Goal: Task Accomplishment & Management: Manage account settings

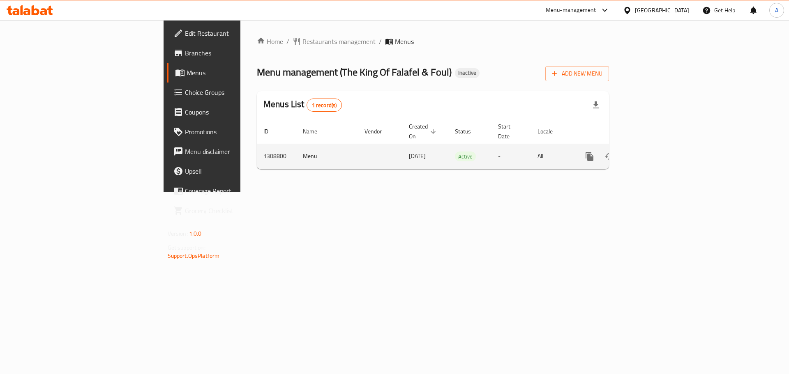
click at [654, 152] on icon "enhanced table" at bounding box center [649, 157] width 10 height 10
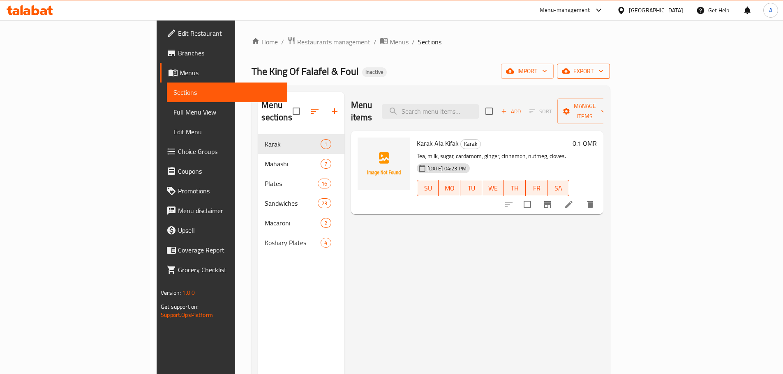
click at [603, 74] on span "export" at bounding box center [583, 71] width 40 height 10
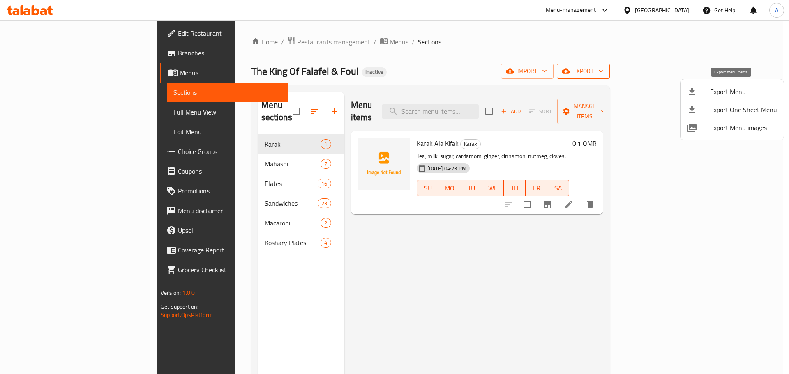
click at [728, 89] on span "Export Menu" at bounding box center [743, 92] width 67 height 10
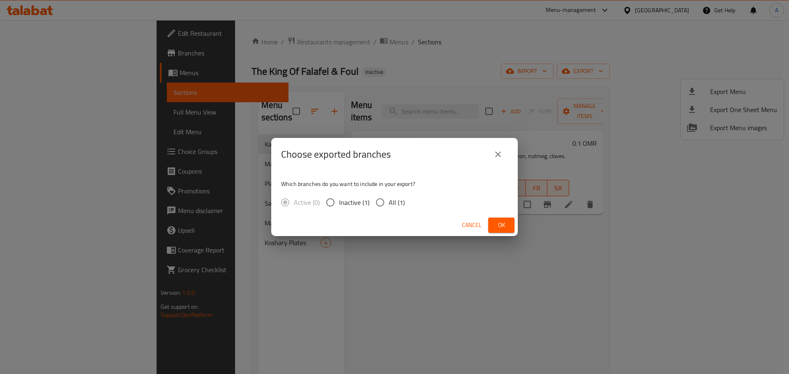
click at [383, 190] on div "Which branches do you want to include in your export? Active (0) Inactive (1) A…" at bounding box center [394, 193] width 247 height 44
click at [382, 201] on input "All (1)" at bounding box center [380, 202] width 17 height 17
radio input "true"
click at [510, 219] on button "Ok" at bounding box center [501, 225] width 26 height 15
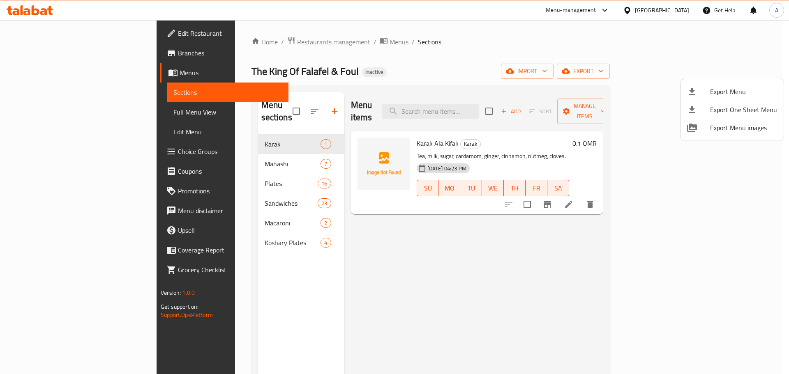
click at [679, 9] on div at bounding box center [394, 187] width 789 height 374
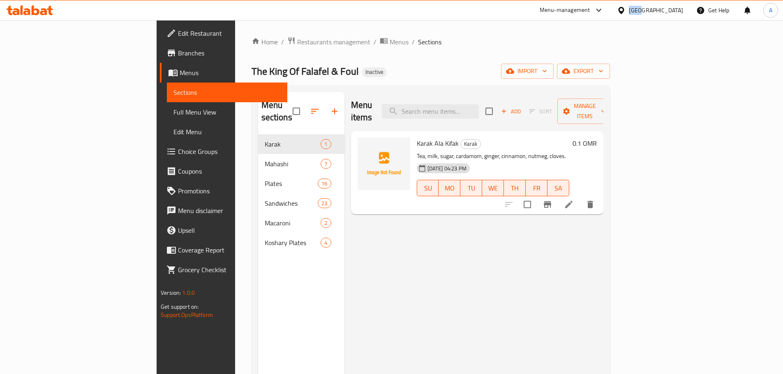
click at [679, 9] on div "Oman" at bounding box center [656, 10] width 54 height 9
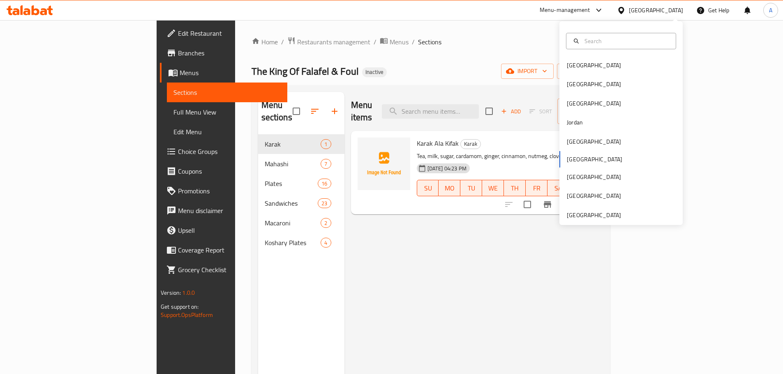
click at [578, 224] on div "Bahrain Egypt Iraq Jordan Kuwait Oman Qatar Saudi Arabia United Arab Emirates" at bounding box center [620, 123] width 123 height 204
click at [577, 210] on div "[GEOGRAPHIC_DATA]" at bounding box center [593, 215] width 67 height 19
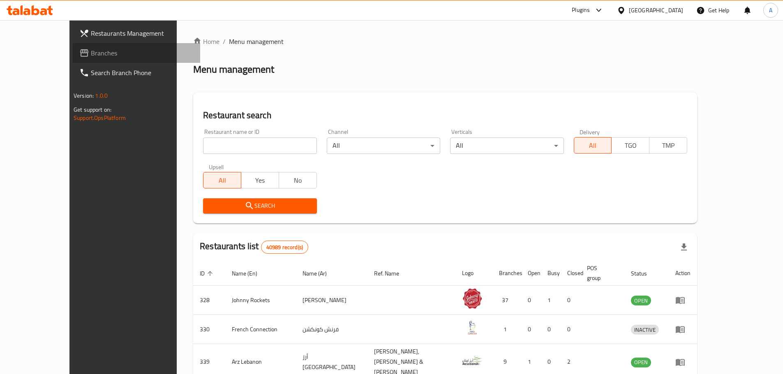
click at [73, 47] on link "Branches" at bounding box center [136, 53] width 127 height 20
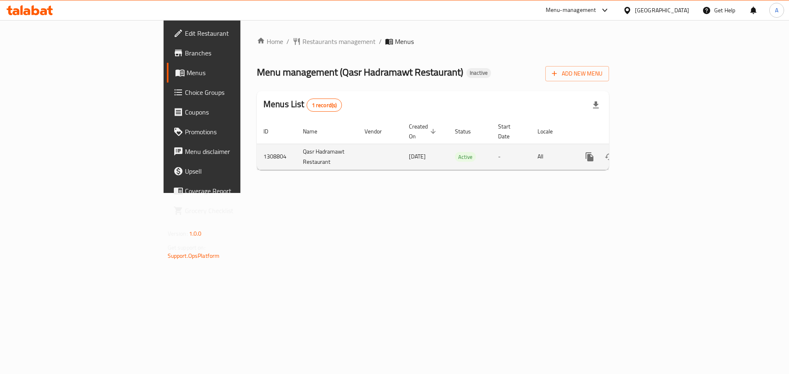
click at [654, 152] on icon "enhanced table" at bounding box center [649, 157] width 10 height 10
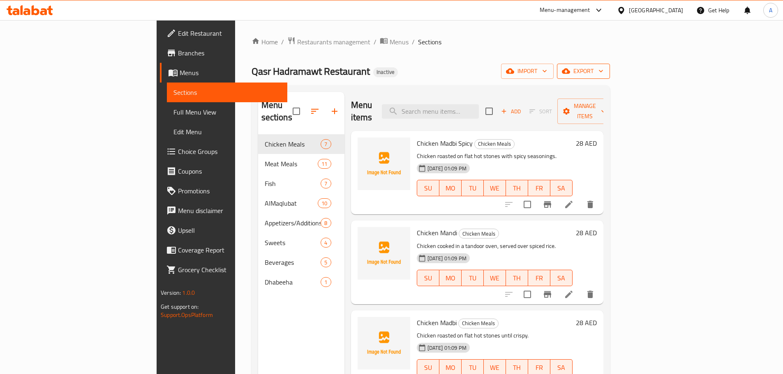
click at [603, 70] on span "export" at bounding box center [583, 71] width 40 height 10
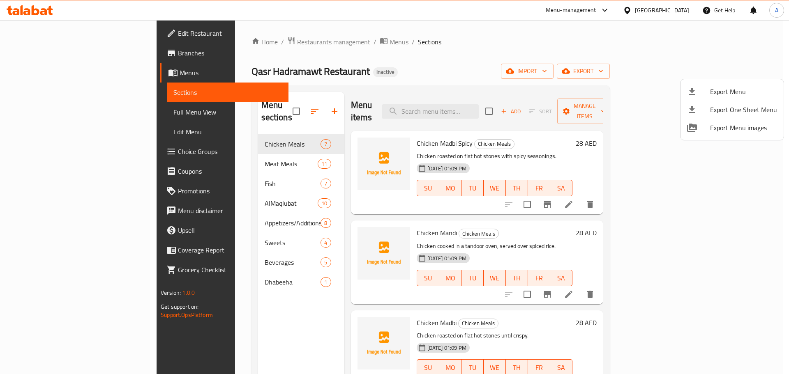
click at [736, 89] on span "Export Menu" at bounding box center [743, 92] width 67 height 10
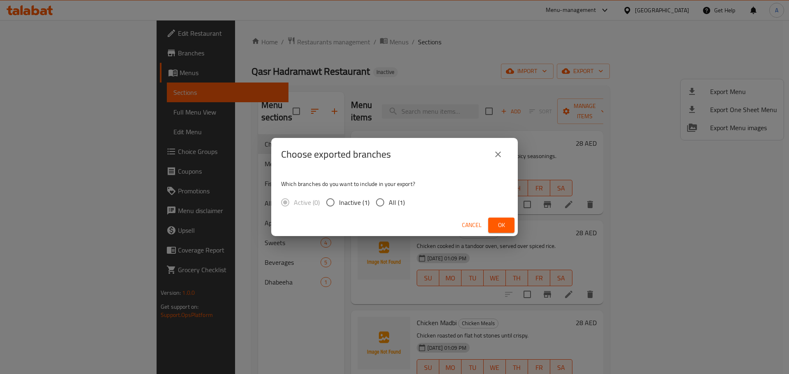
click at [400, 205] on span "All (1)" at bounding box center [397, 203] width 16 height 10
click at [389, 205] on input "All (1)" at bounding box center [380, 202] width 17 height 17
radio input "true"
click at [510, 220] on button "Ok" at bounding box center [501, 225] width 26 height 15
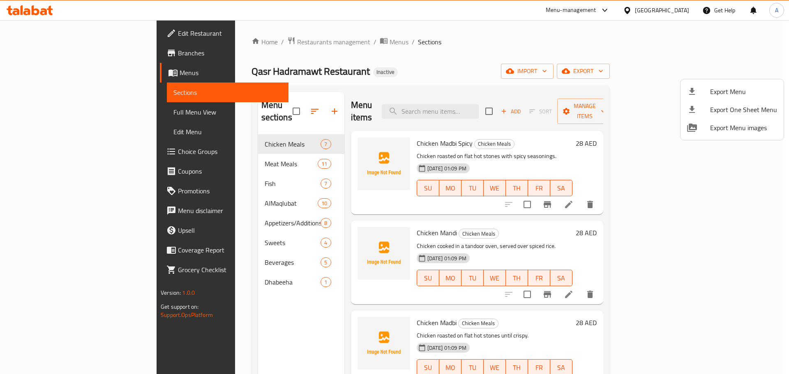
click at [260, 102] on div at bounding box center [394, 187] width 789 height 374
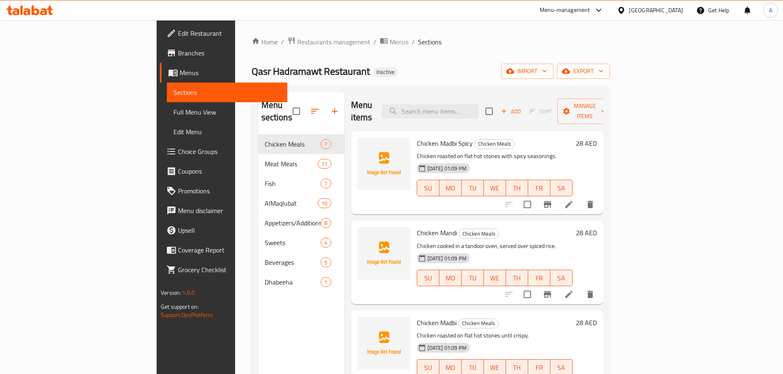
click at [288, 103] on input "checkbox" at bounding box center [296, 111] width 17 height 17
checkbox input "true"
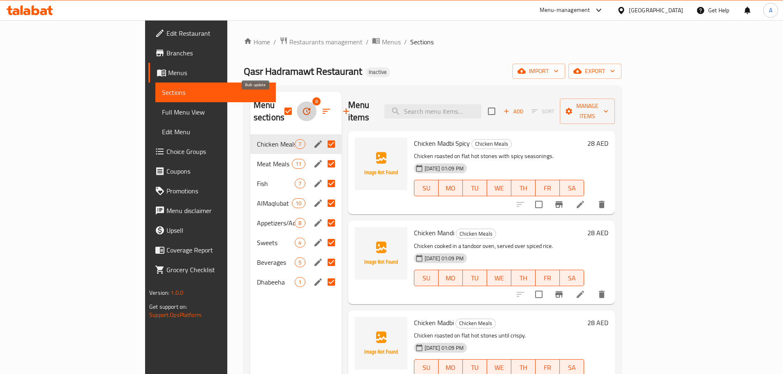
click at [303, 108] on icon "button" at bounding box center [306, 111] width 7 height 7
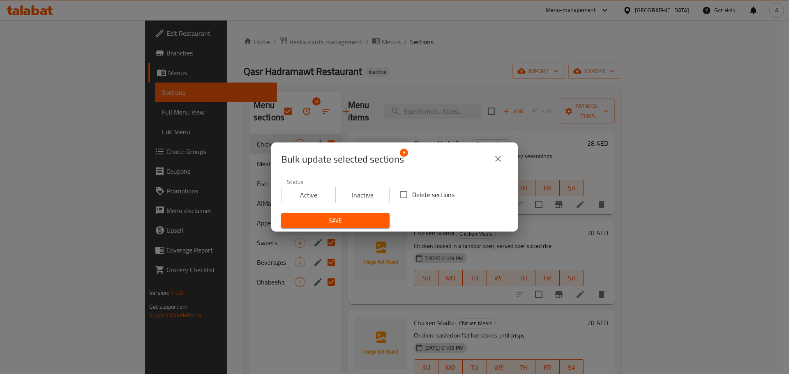
click at [405, 196] on input "Delete sections" at bounding box center [403, 194] width 17 height 17
checkbox input "true"
drag, startPoint x: 364, startPoint y: 224, endPoint x: 386, endPoint y: 216, distance: 23.1
click at [364, 224] on span "Save" at bounding box center [335, 221] width 95 height 10
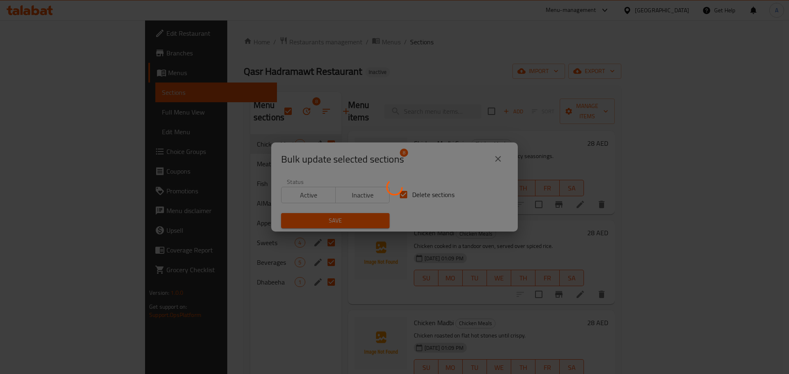
click at [740, 71] on div at bounding box center [394, 187] width 789 height 374
checkbox input "false"
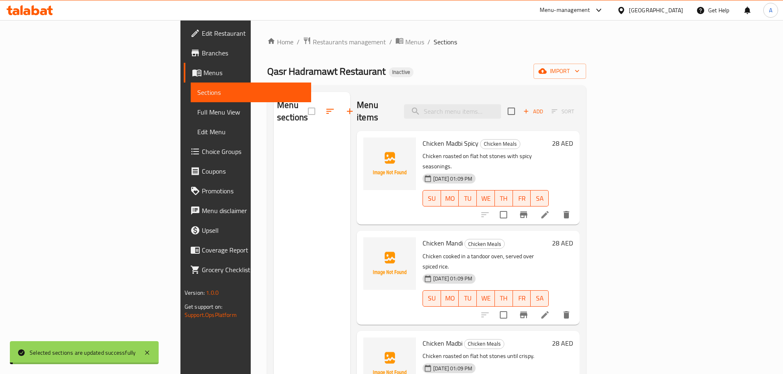
click at [579, 72] on span "import" at bounding box center [559, 71] width 39 height 10
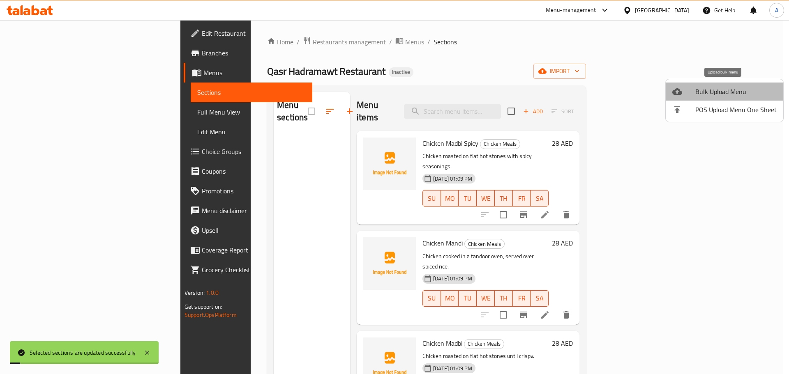
click at [725, 86] on li "Bulk Upload Menu" at bounding box center [725, 92] width 118 height 18
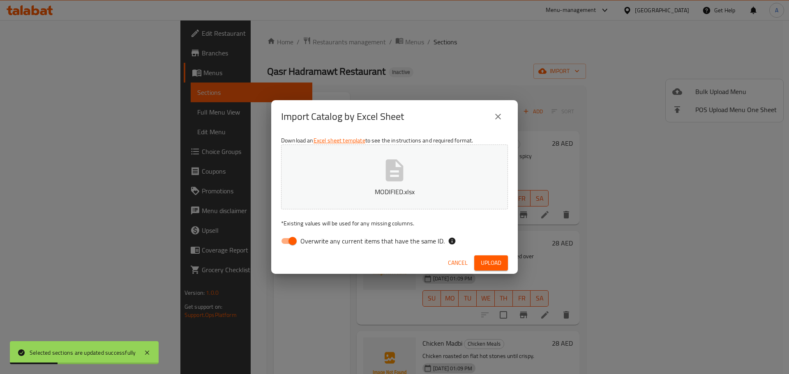
drag, startPoint x: 415, startPoint y: 237, endPoint x: 441, endPoint y: 243, distance: 26.6
click at [415, 238] on span "Overwrite any current items that have the same ID." at bounding box center [372, 241] width 144 height 10
click at [316, 238] on input "Overwrite any current items that have the same ID." at bounding box center [292, 241] width 47 height 16
checkbox input "false"
click at [505, 264] on button "Upload" at bounding box center [491, 263] width 34 height 15
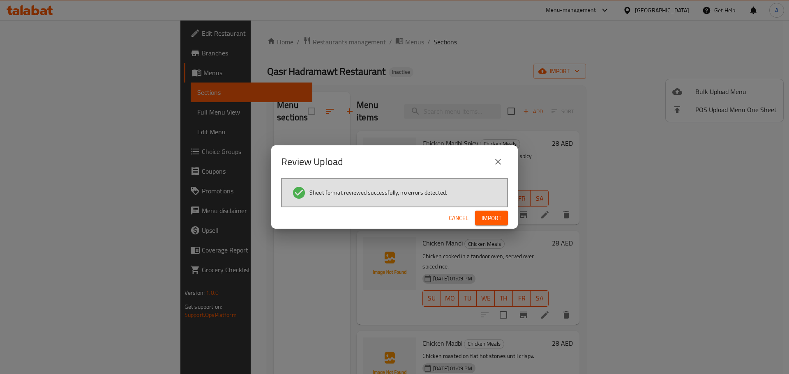
click at [494, 221] on span "Import" at bounding box center [492, 218] width 20 height 10
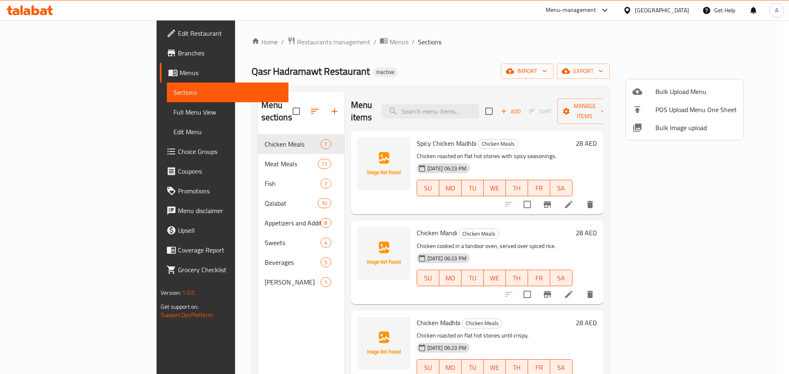
click at [474, 104] on div at bounding box center [394, 187] width 789 height 374
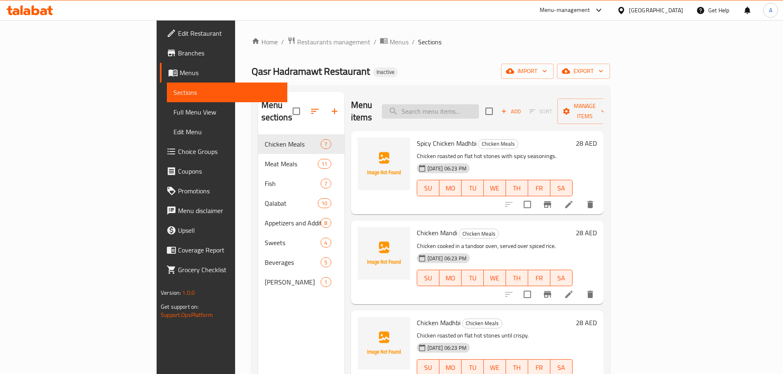
click at [474, 104] on input "search" at bounding box center [430, 111] width 97 height 14
paste input "Meat Mandi"
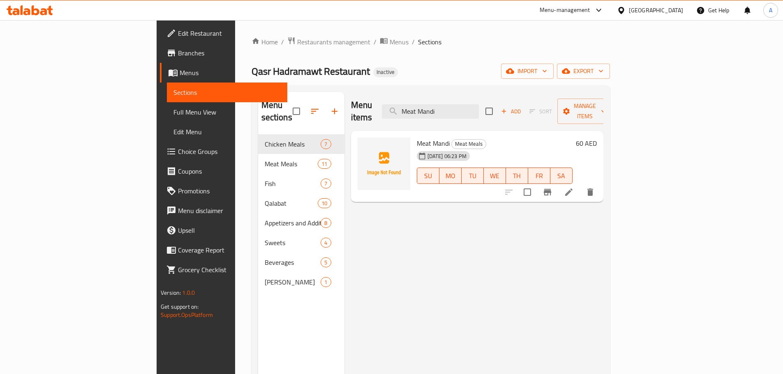
type input "Meat Mandi"
click at [580, 185] on li at bounding box center [568, 192] width 23 height 15
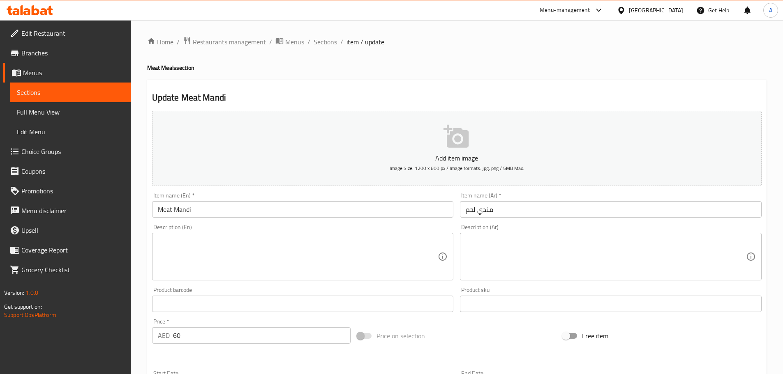
drag, startPoint x: 321, startPoint y: 44, endPoint x: 346, endPoint y: 51, distance: 26.1
click at [321, 44] on span "Sections" at bounding box center [325, 42] width 23 height 10
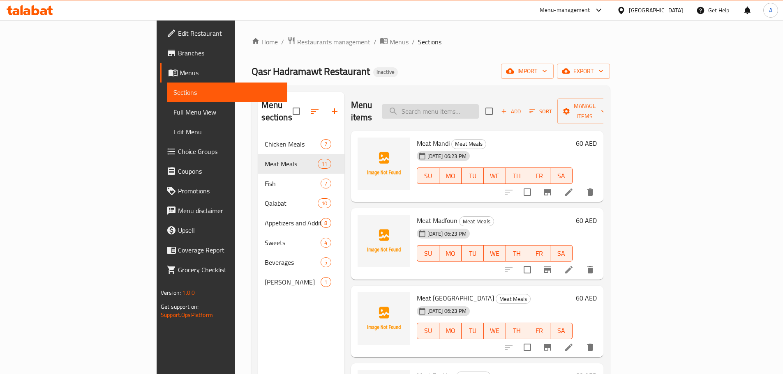
click at [463, 105] on input "search" at bounding box center [430, 111] width 97 height 14
paste input "Fried King Fish"
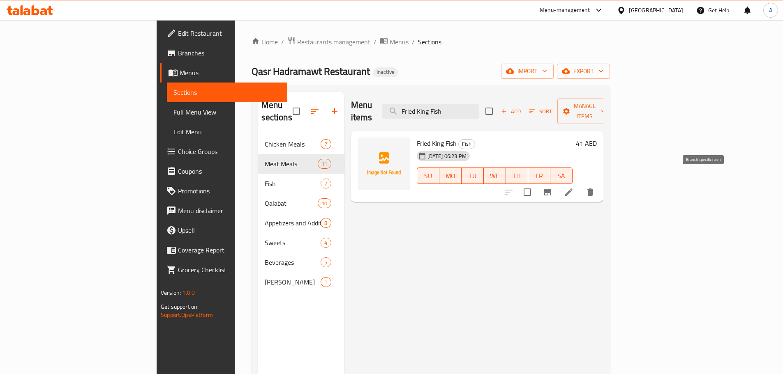
type input "Fried King Fish"
click at [574, 187] on icon at bounding box center [569, 192] width 10 height 10
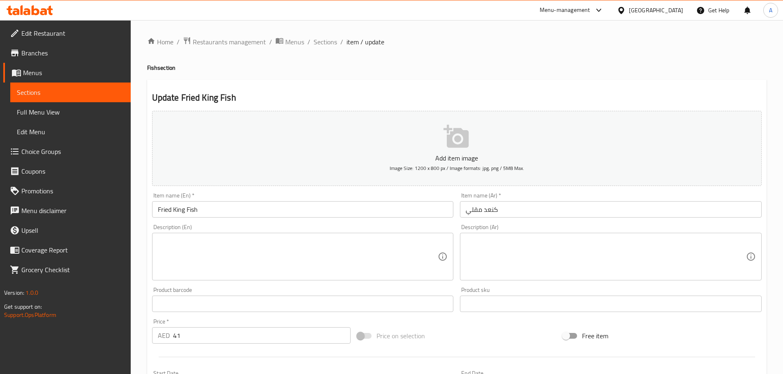
click at [343, 262] on textarea at bounding box center [298, 257] width 280 height 39
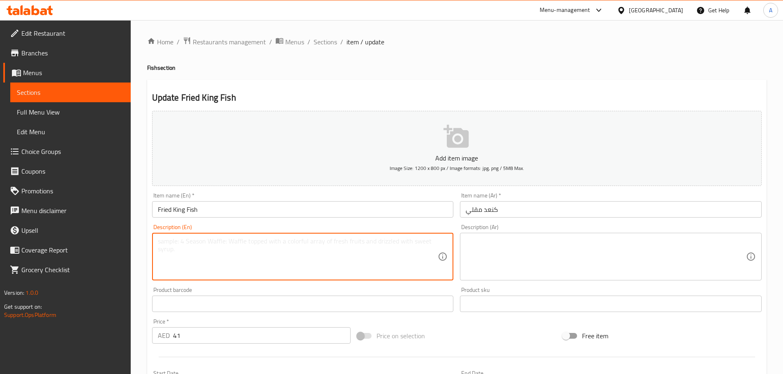
paste textarea "King fish that has been fried until crispy."
type textarea "King fish that has been fried until crispy."
click at [496, 252] on textarea at bounding box center [606, 257] width 280 height 39
paste textarea "سمك كنعد مقلي حتى يصبح مقرمشًا."
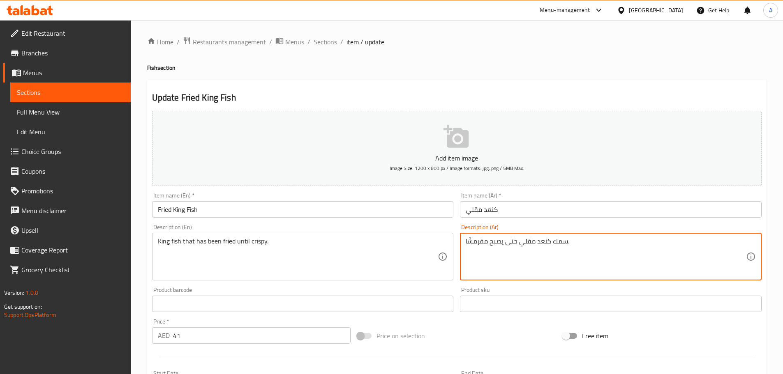
type textarea "سمك كنعد مقلي حتى يصبح مقرمشًا."
click at [505, 213] on input "كنعد مقلي" at bounding box center [611, 209] width 302 height 16
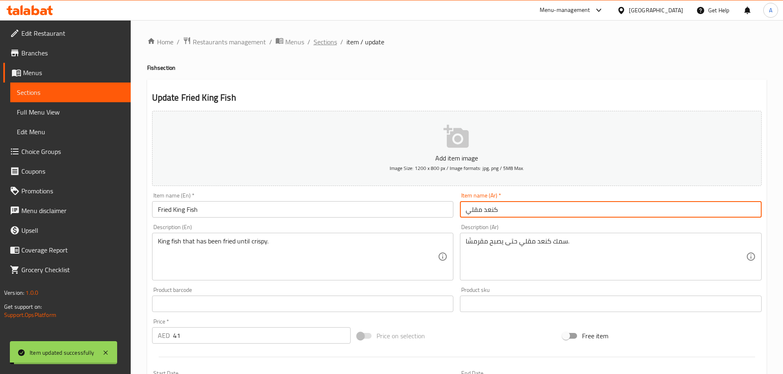
click at [328, 40] on span "Sections" at bounding box center [325, 42] width 23 height 10
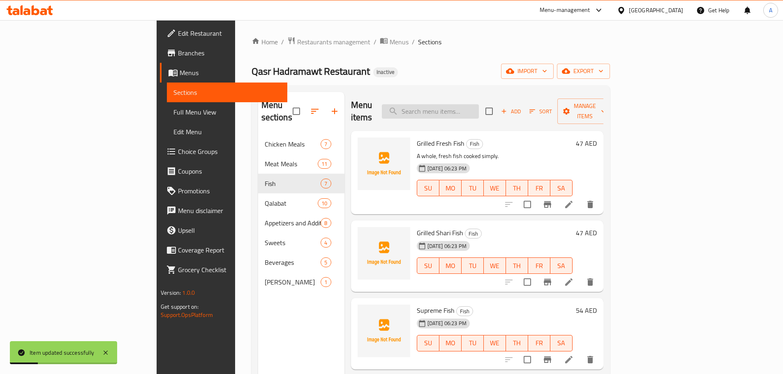
click at [479, 109] on input "search" at bounding box center [430, 111] width 97 height 14
paste input "Grilled King Fish"
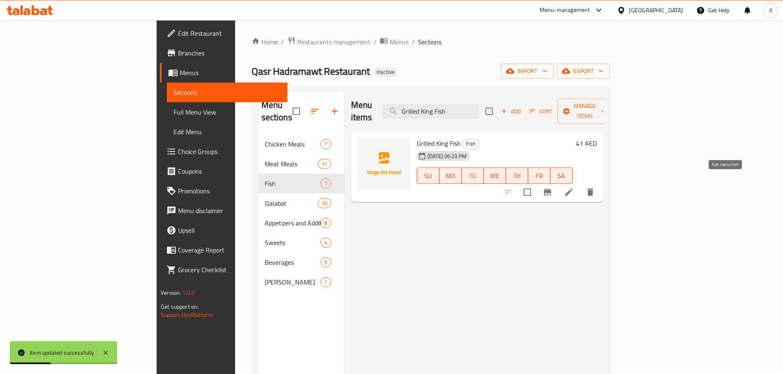
type input "Grilled King Fish"
click at [574, 187] on icon at bounding box center [569, 192] width 10 height 10
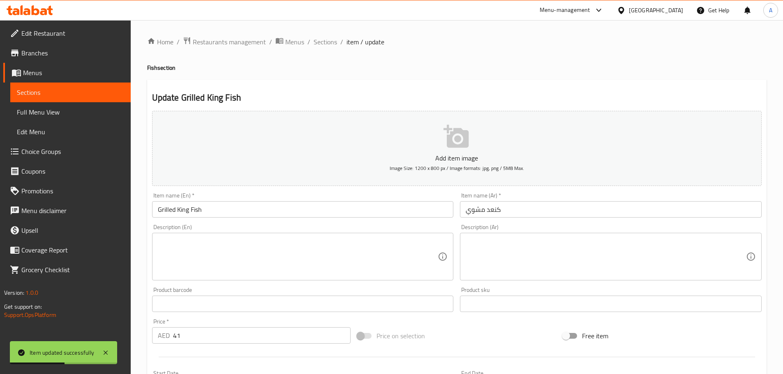
click at [317, 279] on div "Description (En)" at bounding box center [303, 257] width 302 height 48
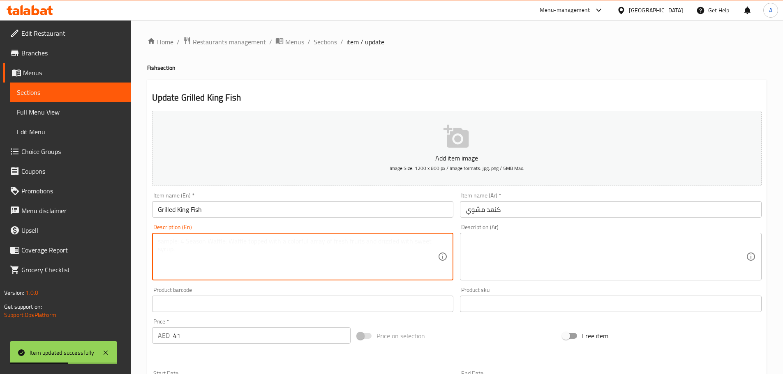
paste textarea "Grilled King Fish, king fish cooked on the grill."
type textarea "Grilled King Fish, king fish cooked on the grill."
click at [540, 259] on textarea at bounding box center [606, 257] width 280 height 39
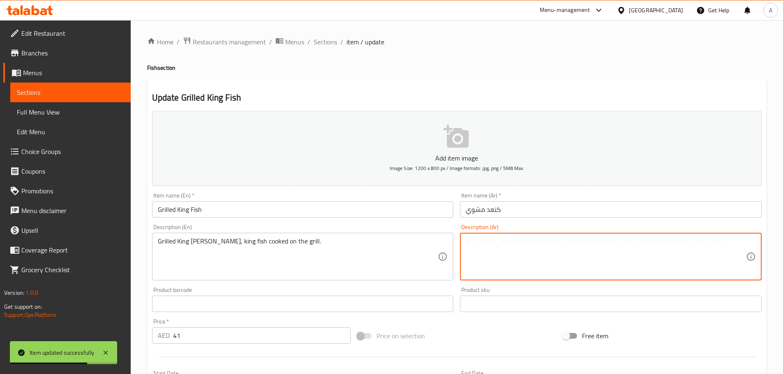
paste textarea "سمك كنعد مطبوخ على الشواية."
click at [473, 210] on input "كنعد مشوي" at bounding box center [611, 209] width 302 height 16
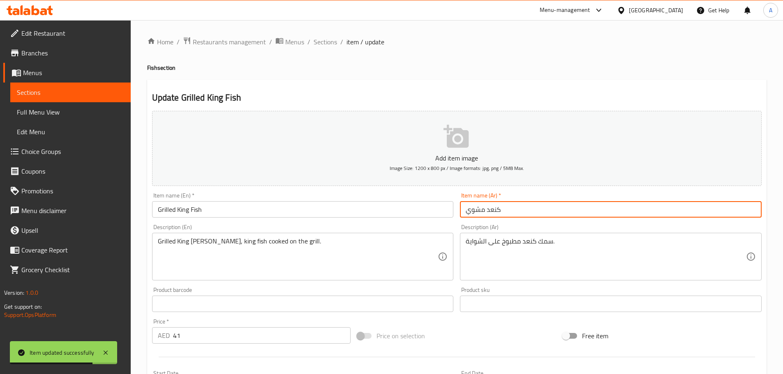
click at [473, 210] on input "كنعد مشوي" at bounding box center [611, 209] width 302 height 16
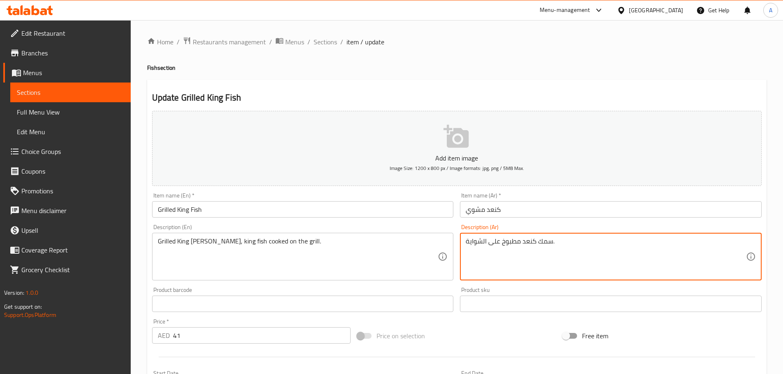
paste textarea "ويم"
type textarea "سمك كنعد مشوي مطبوخ على الشواية."
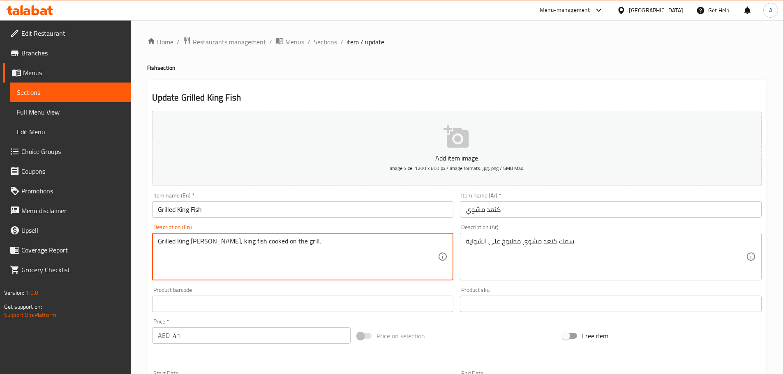
drag, startPoint x: 203, startPoint y: 245, endPoint x: 231, endPoint y: 247, distance: 27.2
click at [228, 247] on textarea "Grilled King Fish, king fish cooked on the grill." at bounding box center [298, 257] width 280 height 39
drag, startPoint x: 231, startPoint y: 242, endPoint x: 203, endPoint y: 243, distance: 28.0
click at [203, 243] on textarea "Grilled King Fish, king fish cooked on the grill." at bounding box center [298, 257] width 280 height 39
click at [233, 206] on input "Grilled King Fish" at bounding box center [303, 209] width 302 height 16
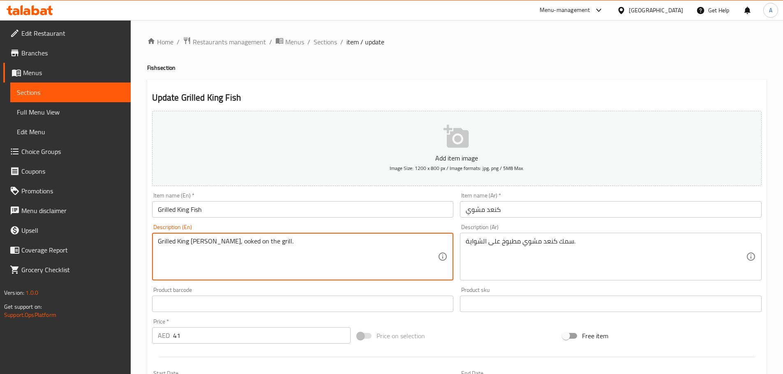
click at [204, 243] on textarea "Grilled King Fish, ooked on the grill." at bounding box center [298, 257] width 280 height 39
click at [205, 242] on textarea "Grilled King Fish, ooked on the grill." at bounding box center [298, 257] width 280 height 39
type textarea "Grilled King [PERSON_NAME], cooked on the grill."
click at [224, 217] on input "Grilled King Fish" at bounding box center [303, 209] width 302 height 16
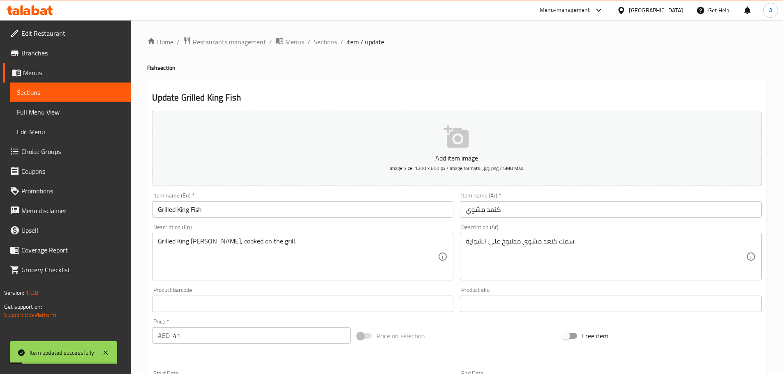
click at [317, 41] on span "Sections" at bounding box center [325, 42] width 23 height 10
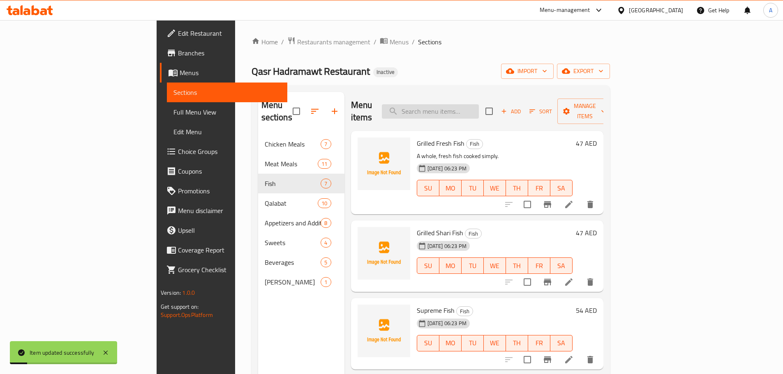
click at [479, 107] on input "search" at bounding box center [430, 111] width 97 height 14
paste input "Fried Salmon"
type input "Fried Salmon"
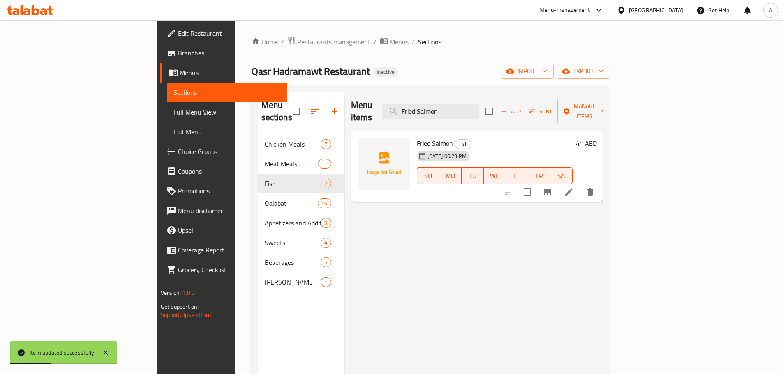
click at [580, 187] on li at bounding box center [568, 192] width 23 height 15
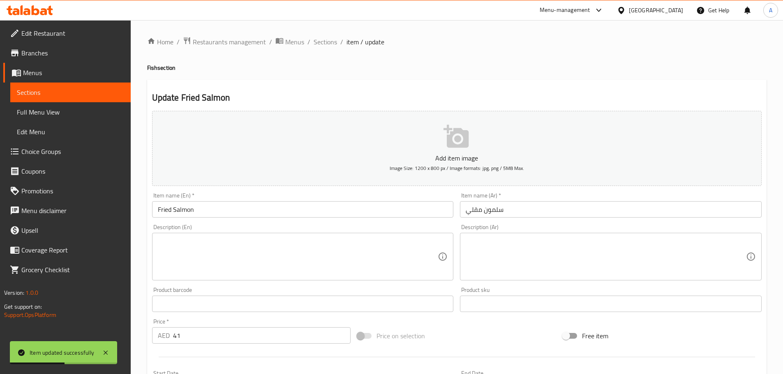
click at [411, 236] on div "Description (En)" at bounding box center [303, 257] width 302 height 48
paste textarea "salmon, oil, salt, pepper and flour"
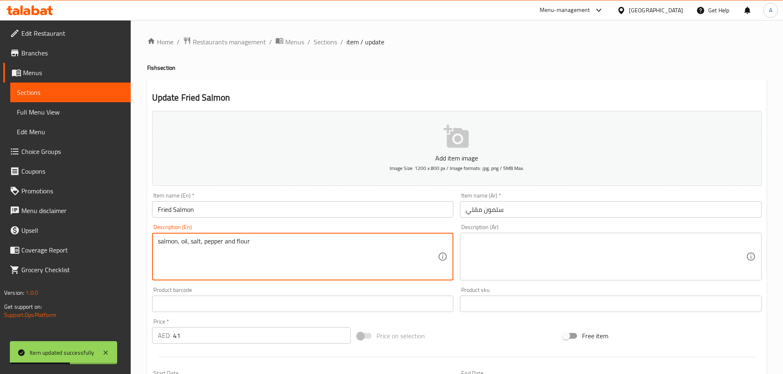
type textarea "salmon, oil, salt, pepper and flour"
click at [483, 275] on textarea at bounding box center [606, 257] width 280 height 39
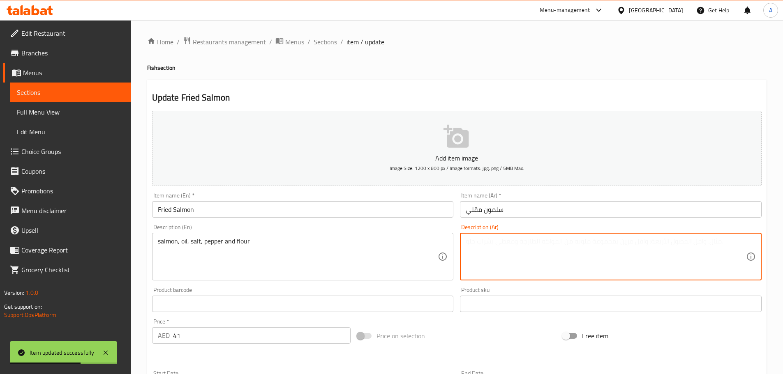
paste textarea "[PERSON_NAME]، [PERSON_NAME]، [PERSON_NAME]، فلفل ودقيق"
type textarea "[PERSON_NAME]، [PERSON_NAME]، [PERSON_NAME]، فلفل ودقيق"
click at [549, 189] on div "Item name (Ar)   * سلمون مقلي Item name (Ar) *" at bounding box center [611, 205] width 308 height 32
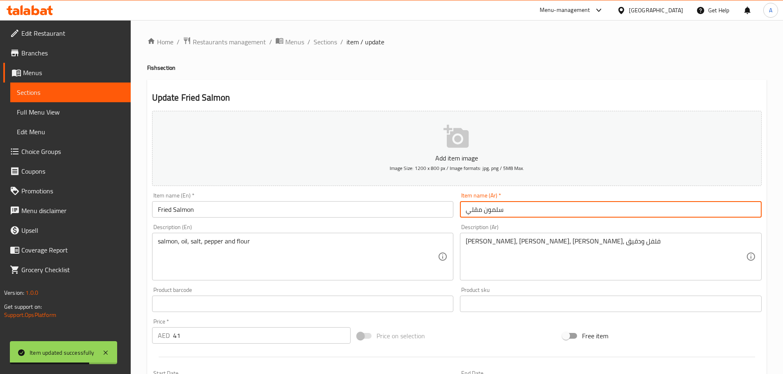
drag, startPoint x: 551, startPoint y: 205, endPoint x: 552, endPoint y: 215, distance: 10.0
click at [551, 205] on input "سلمون مقلي" at bounding box center [611, 209] width 302 height 16
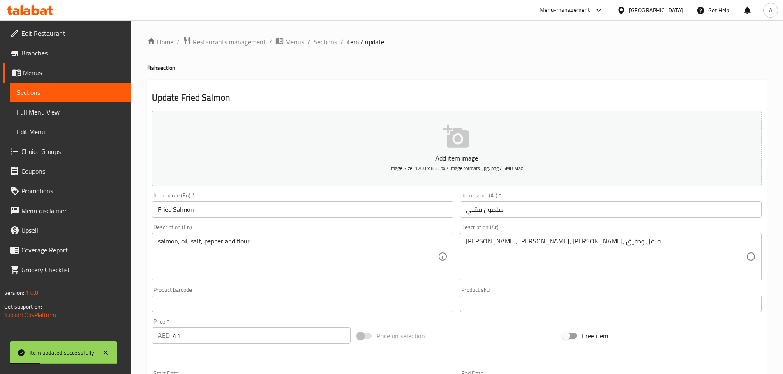
click at [331, 43] on span "Sections" at bounding box center [325, 42] width 23 height 10
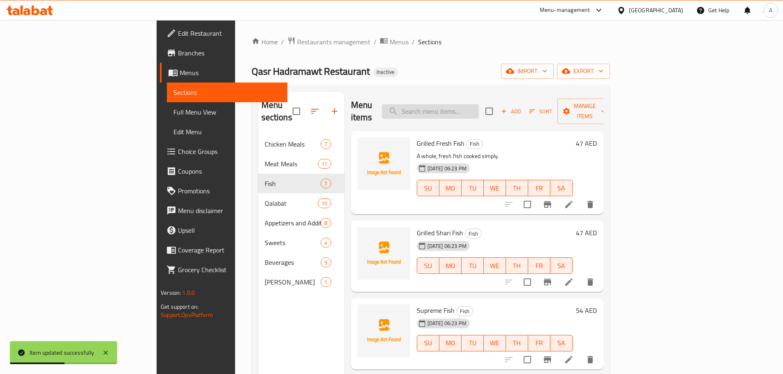
drag, startPoint x: 447, startPoint y: 92, endPoint x: 481, endPoint y: 109, distance: 38.0
click at [451, 95] on div "Menu items Add Sort Manage items" at bounding box center [477, 111] width 252 height 39
click at [479, 109] on input "search" at bounding box center [430, 111] width 97 height 14
paste input "Grilled Salmon"
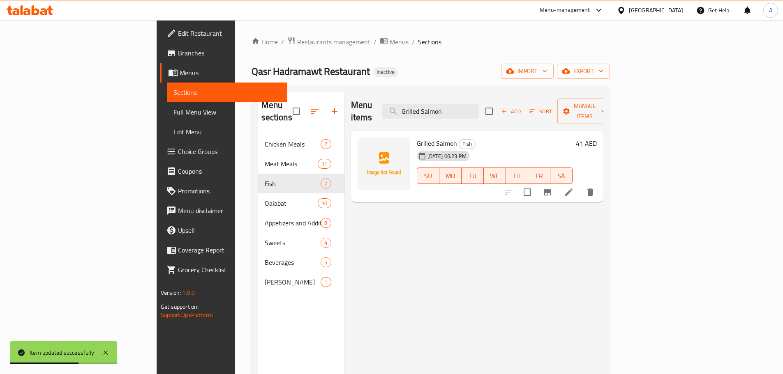
type input "Grilled Salmon"
click at [580, 185] on li at bounding box center [568, 192] width 23 height 15
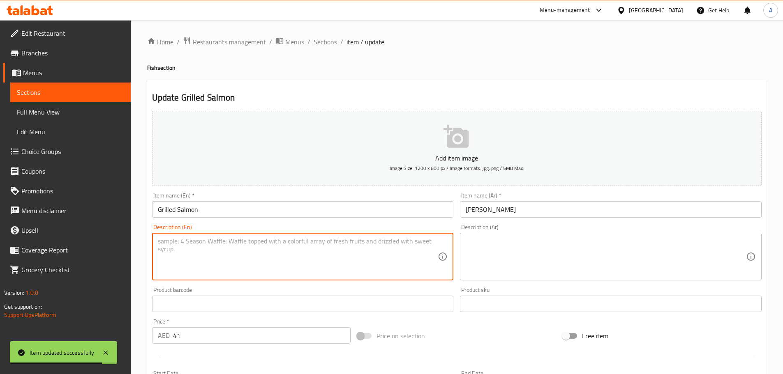
click at [329, 242] on textarea at bounding box center [298, 257] width 280 height 39
paste textarea "Salmon fillet, olive oil, lemon juice, garlic powder, salt, pepper"
type textarea "Salmon fillet, olive oil, lemon juice, garlic powder, salt, pepper"
click at [495, 231] on div "Description (Ar) Description (Ar)" at bounding box center [611, 252] width 302 height 56
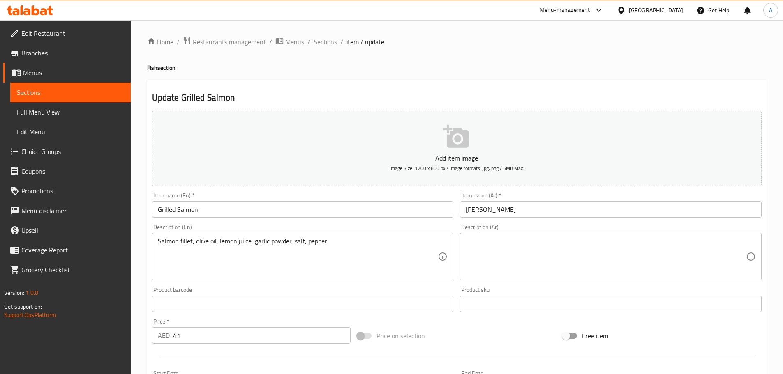
click at [498, 234] on div "Description (Ar)" at bounding box center [611, 257] width 302 height 48
paste textarea "Salmon fillet, olive oil, lemon juice, garlic powder, salt, pepper"
type textarea "Salmon fillet, olive oil, lemon juice, garlic powder, salt, pepper"
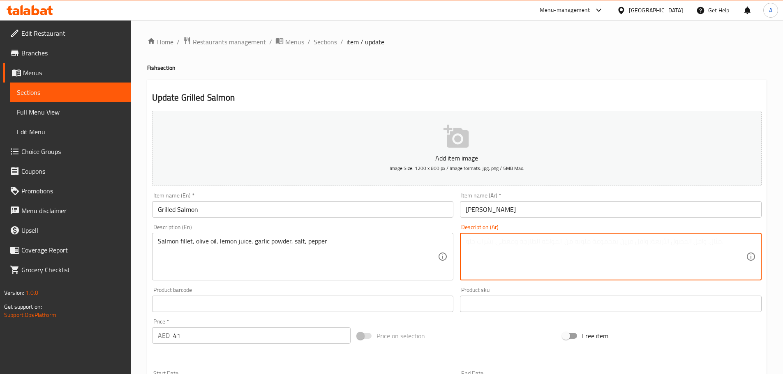
paste textarea "شرائح سلمون، زيت زيتون، عصير ليمون، بودرة الثوم، ملح، فلفل"
click at [630, 240] on textarea "شرائح سلمون، زيت زيتون، عصير ليمون، بودرة الثوم، ملح، فلفل" at bounding box center [606, 257] width 280 height 39
click at [624, 243] on textarea "شرائح سلمون، زيت زيتون، عصير ليمون، بودرة الثوم، ملح، فلفل" at bounding box center [606, 257] width 280 height 39
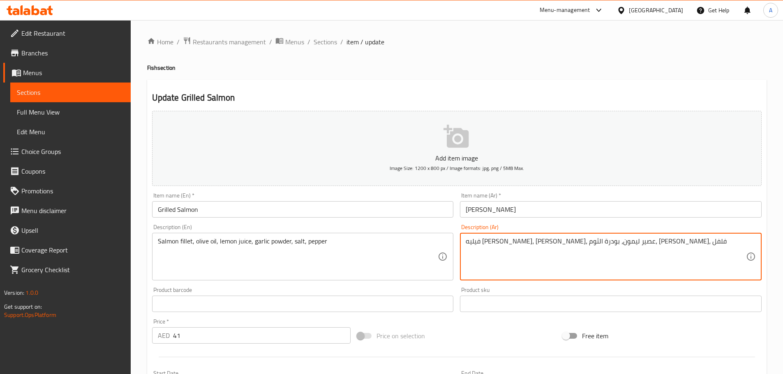
type textarea "فيليه [PERSON_NAME]، [PERSON_NAME]، عصير ليمون، بودرة الثوم، [PERSON_NAME]، فلفل"
click at [579, 209] on input "[PERSON_NAME]" at bounding box center [611, 209] width 302 height 16
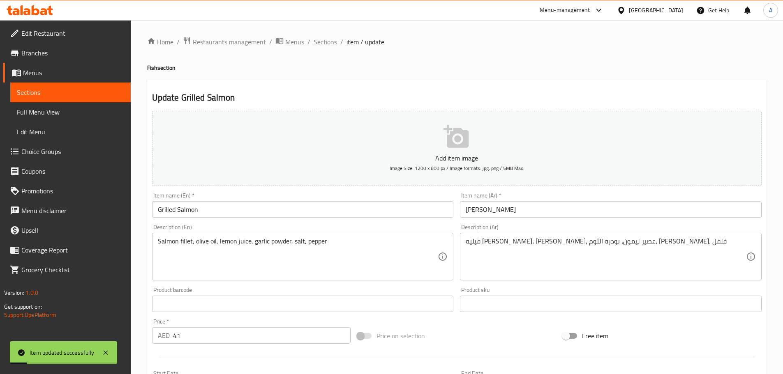
click at [330, 42] on span "Sections" at bounding box center [325, 42] width 23 height 10
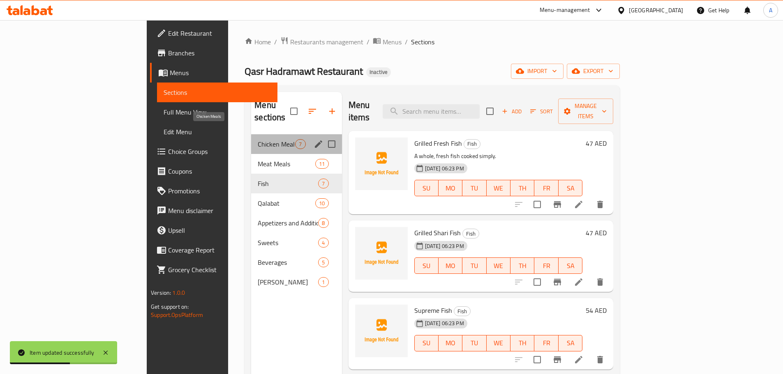
click at [258, 139] on span "Chicken Meals" at bounding box center [276, 144] width 37 height 10
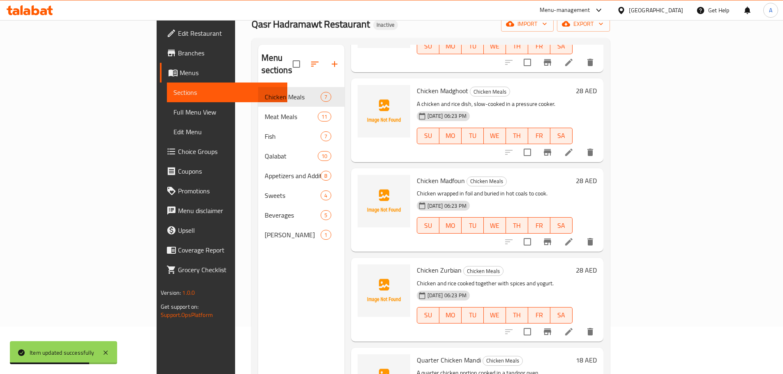
scroll to position [115, 0]
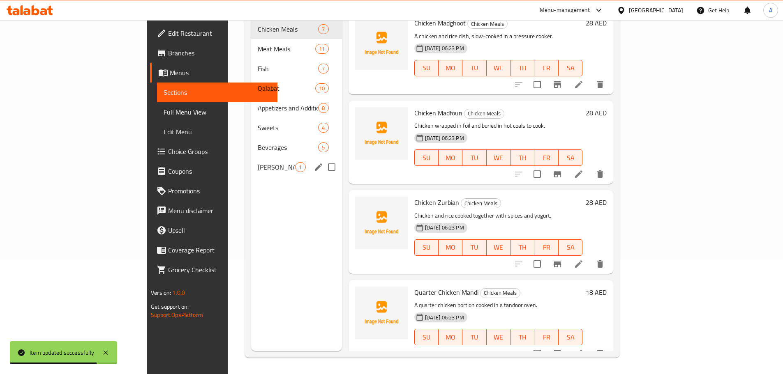
click at [251, 157] on div "Dhabayeh 1" at bounding box center [296, 167] width 90 height 20
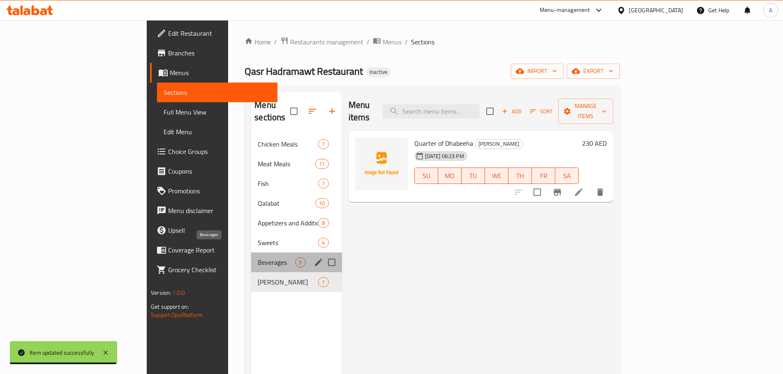
click at [258, 258] on span "Beverages" at bounding box center [276, 263] width 37 height 10
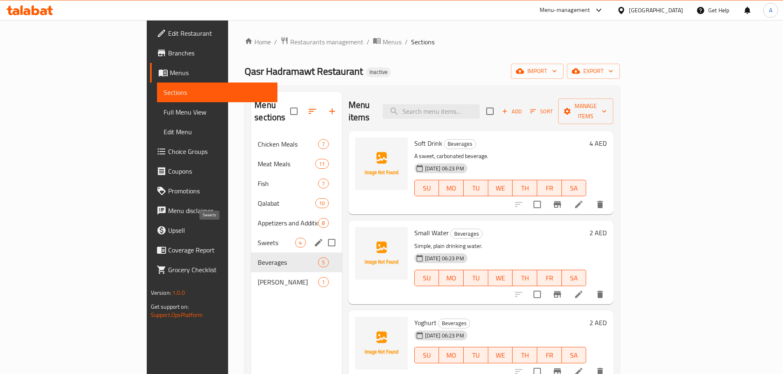
click at [258, 238] on span "Sweets" at bounding box center [276, 243] width 37 height 10
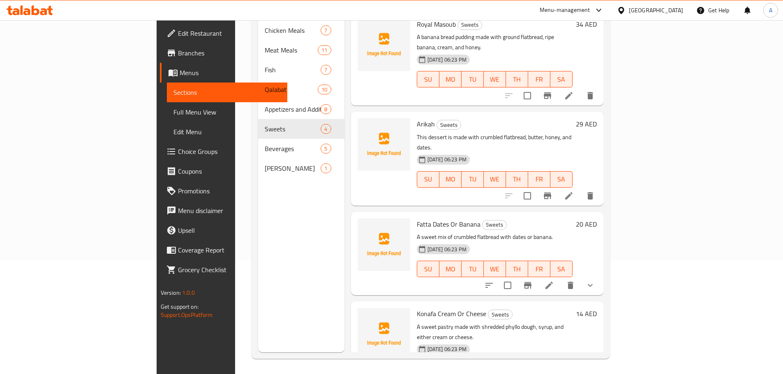
scroll to position [115, 0]
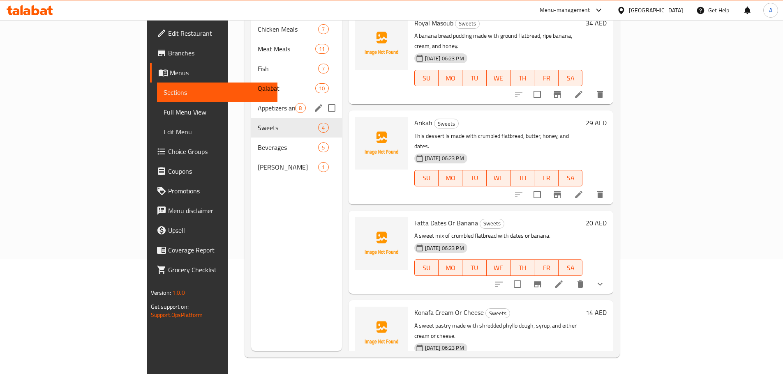
click at [258, 103] on span "Appetizers and Additions" at bounding box center [276, 108] width 37 height 10
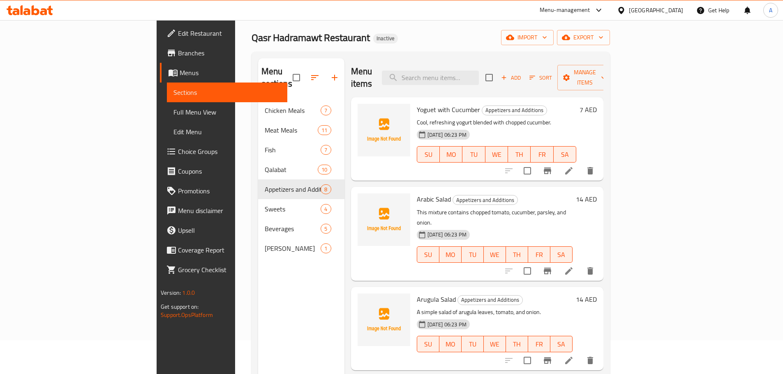
scroll to position [33, 0]
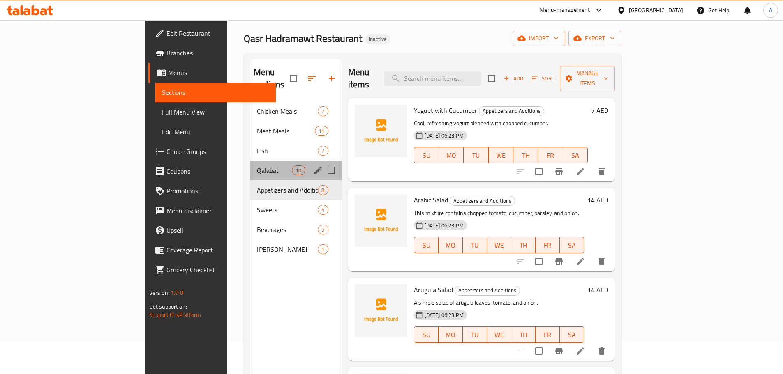
click at [250, 164] on div "Qalabat 10" at bounding box center [295, 171] width 91 height 20
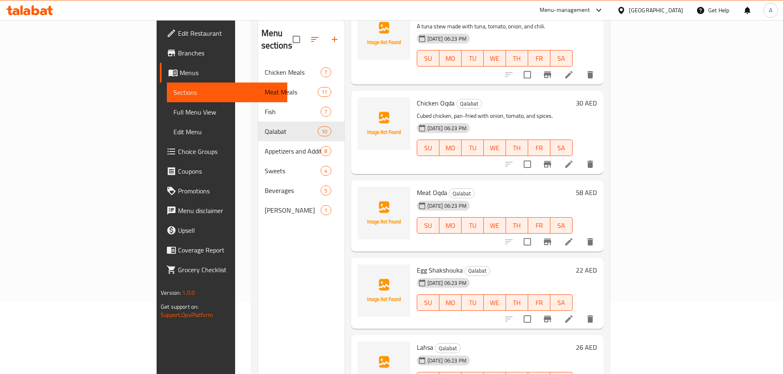
scroll to position [115, 0]
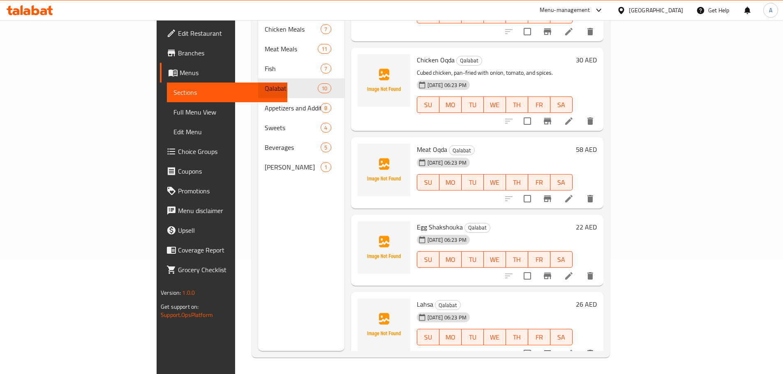
click at [417, 143] on span "Meat Oqda" at bounding box center [432, 149] width 30 height 12
copy h6 "Meat Oqda"
click at [572, 195] on icon at bounding box center [568, 198] width 7 height 7
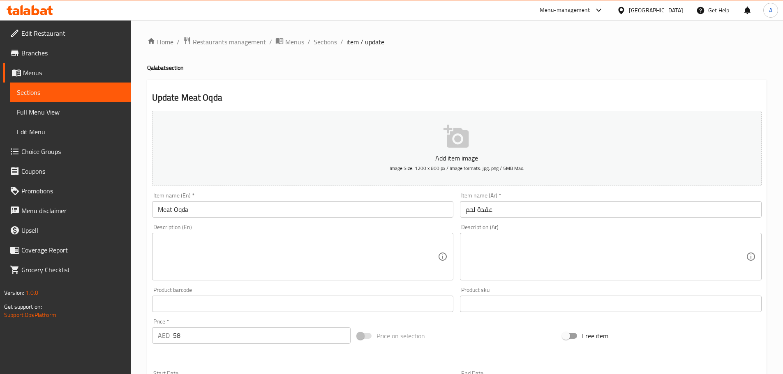
click at [299, 244] on textarea at bounding box center [298, 257] width 280 height 39
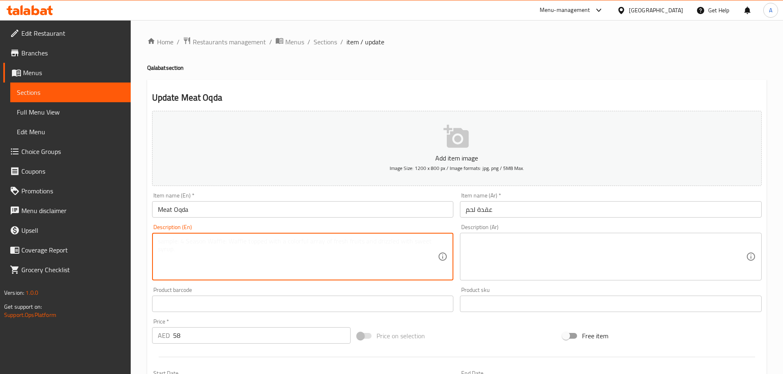
paste textarea "Yemeni meal, meat cooked with onion and garlic fried with tomato puree"
type textarea "Yemeni meal, meat cooked with onion and garlic fried with tomato puree"
click at [475, 250] on textarea at bounding box center [606, 257] width 280 height 39
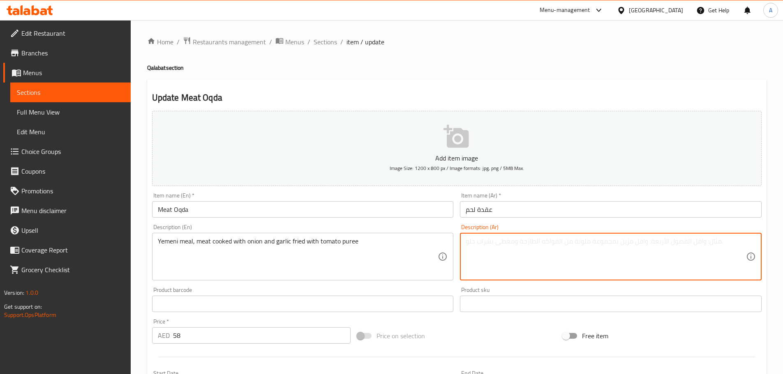
paste textarea "وجبة يمنية لحم مطبوخ مع بصل وثوم مقلي مع طماطم بيوريه"
type textarea "وجبة يمنية لحم مطبوخ مع بصل وثوم مقلي مع طماطم بيوريه"
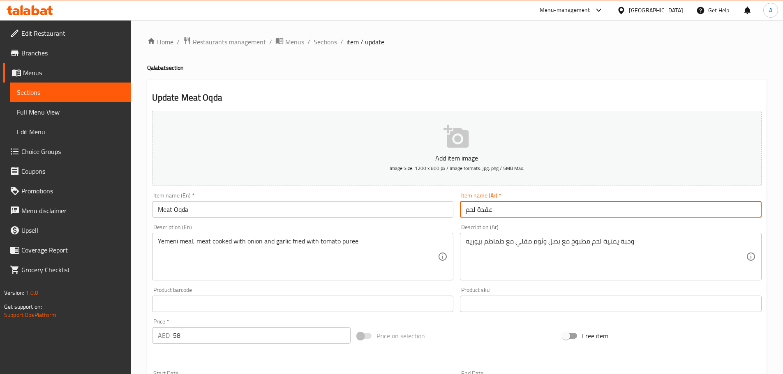
click at [528, 215] on input "عقدة لحم" at bounding box center [611, 209] width 302 height 16
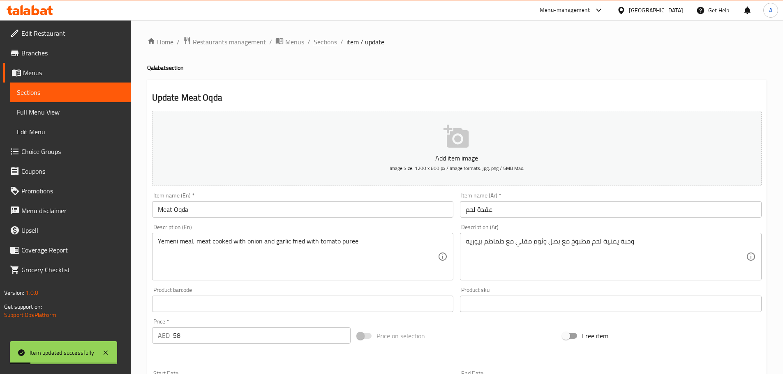
click at [322, 47] on span "Sections" at bounding box center [325, 42] width 23 height 10
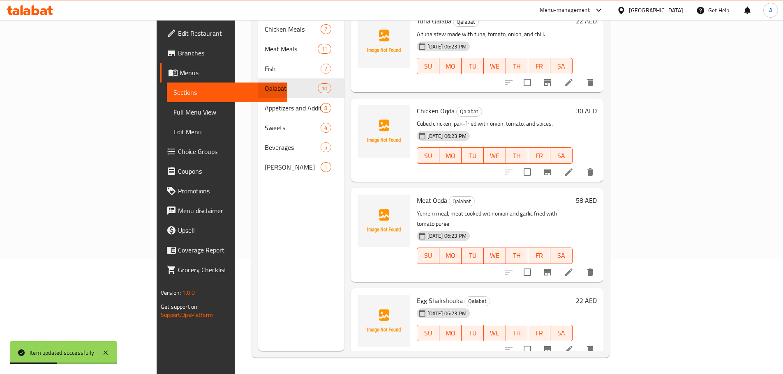
scroll to position [507, 0]
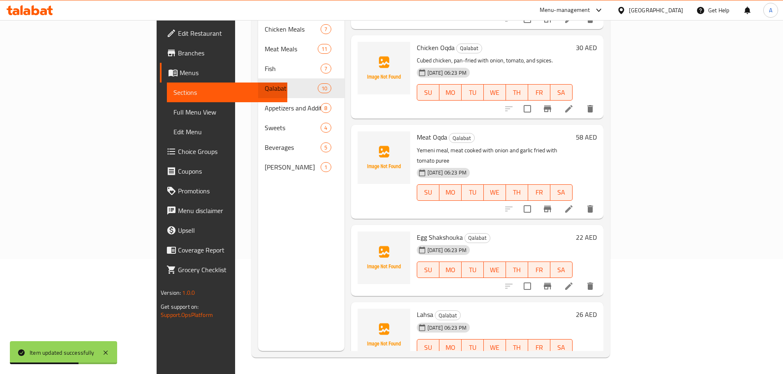
click at [417, 231] on span "Egg Shakshouka" at bounding box center [440, 237] width 46 height 12
copy h6 "Egg Shakshouka"
click at [580, 279] on li at bounding box center [568, 286] width 23 height 15
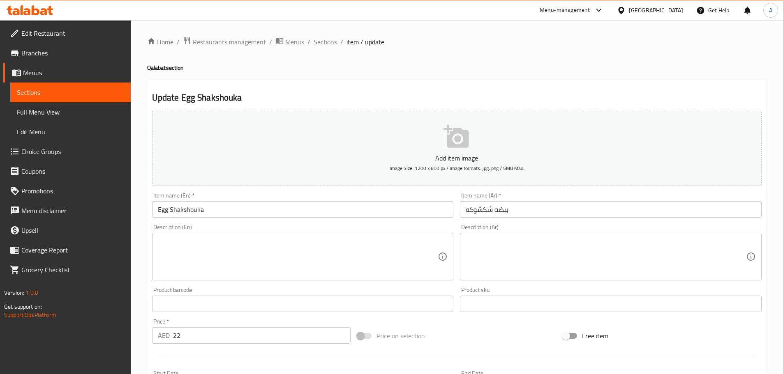
click at [298, 235] on div "Description (En)" at bounding box center [303, 257] width 302 height 48
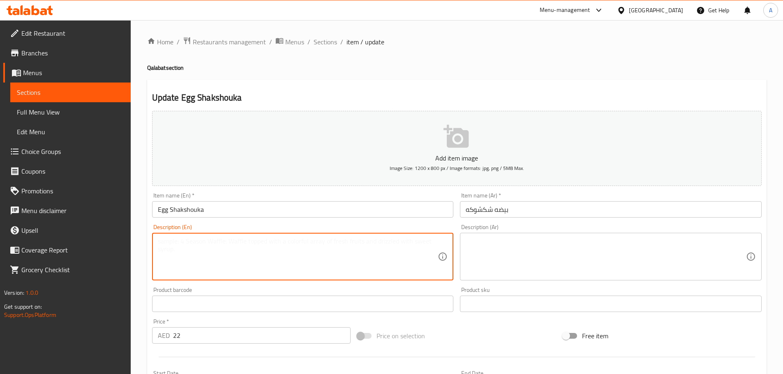
paste textarea "Olive oil, onion, garlic, pepper, tomatoes, egg, spices, and fresh parsley."
type textarea "Olive oil, onion, garlic, pepper, tomatoes, egg, spices, and fresh parsley."
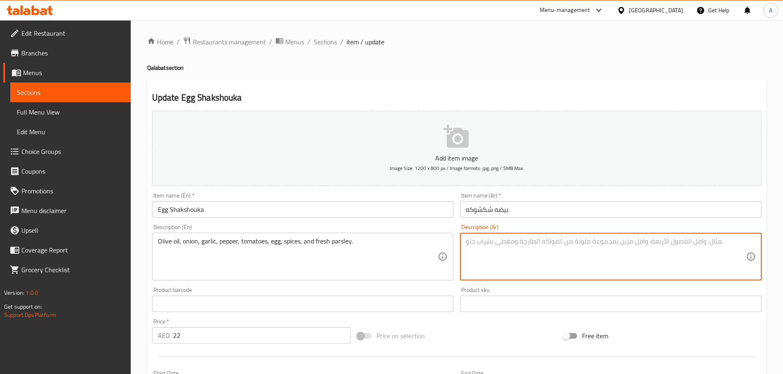
click at [581, 273] on textarea at bounding box center [606, 257] width 280 height 39
paste textarea "[PERSON_NAME]، بصل، ثوم، فلفل، طماطم، بيض، بهارات وبقدونس طازج"
type textarea "[PERSON_NAME]، بصل، ثوم، فلفل، طماطم، بيض، بهارات وبقدونس طازج"
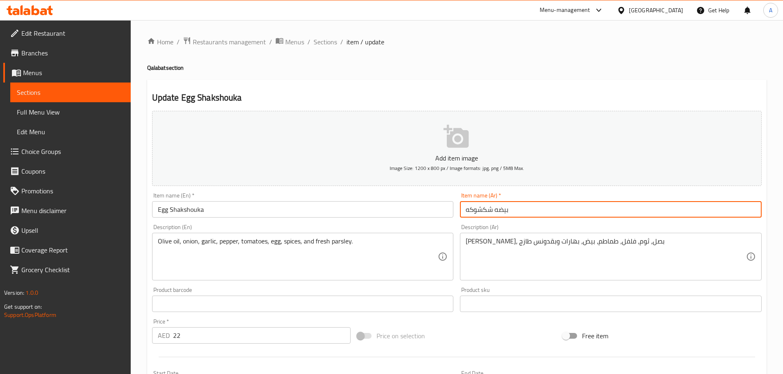
click at [595, 205] on input "بيضه شكشوكه" at bounding box center [611, 209] width 302 height 16
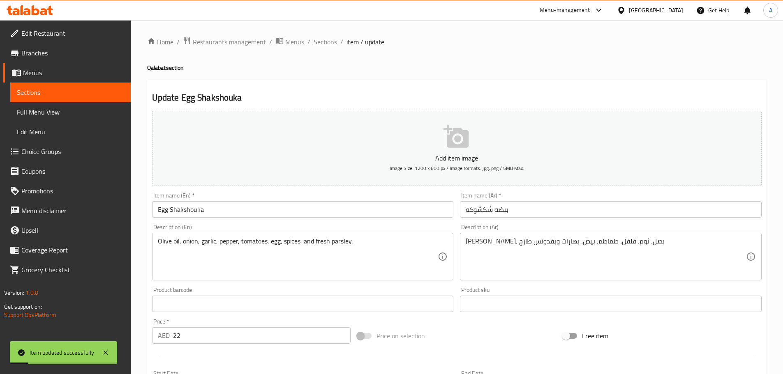
click at [335, 41] on span "Sections" at bounding box center [325, 42] width 23 height 10
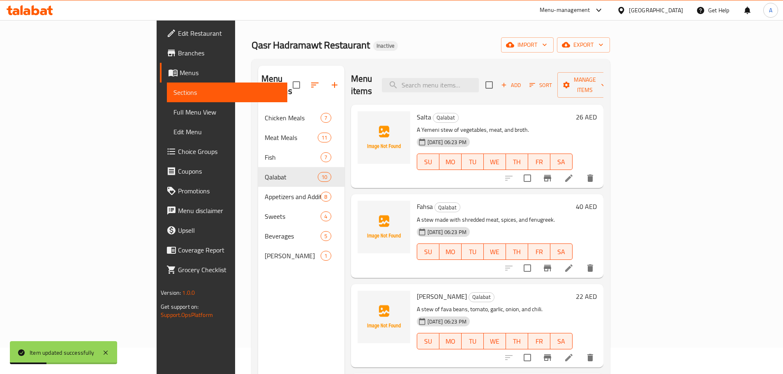
scroll to position [41, 0]
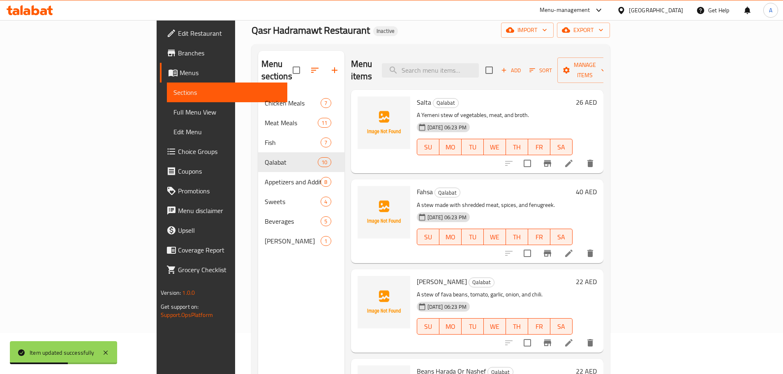
click at [346, 13] on div "Menu-management United Arab Emirates Get Help A" at bounding box center [391, 10] width 783 height 20
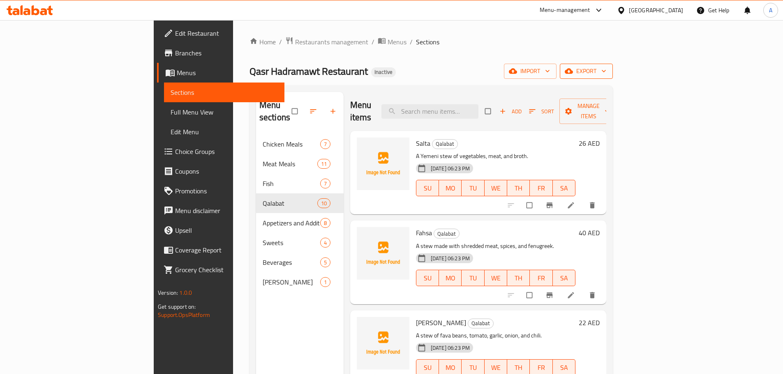
click at [606, 73] on span "export" at bounding box center [586, 71] width 40 height 10
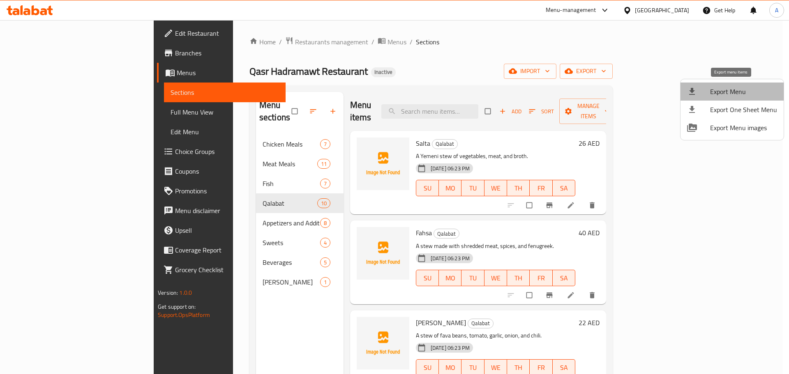
click at [735, 88] on span "Export Menu" at bounding box center [743, 92] width 67 height 10
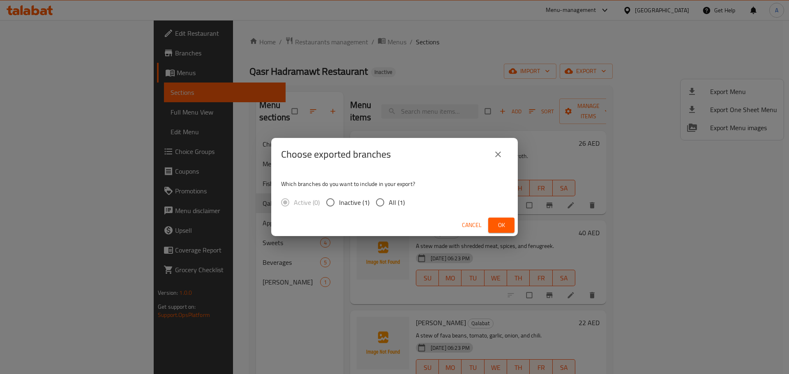
click at [395, 198] on span "All (1)" at bounding box center [397, 203] width 16 height 10
click at [389, 198] on input "All (1)" at bounding box center [380, 202] width 17 height 17
radio input "true"
click at [497, 228] on span "Ok" at bounding box center [501, 225] width 13 height 10
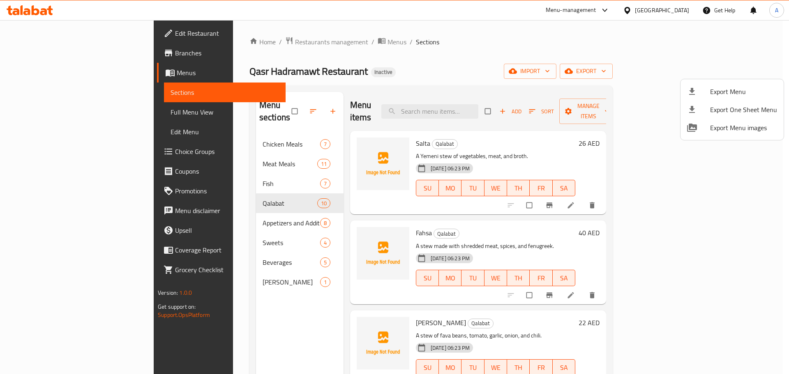
click at [49, 111] on div at bounding box center [394, 187] width 789 height 374
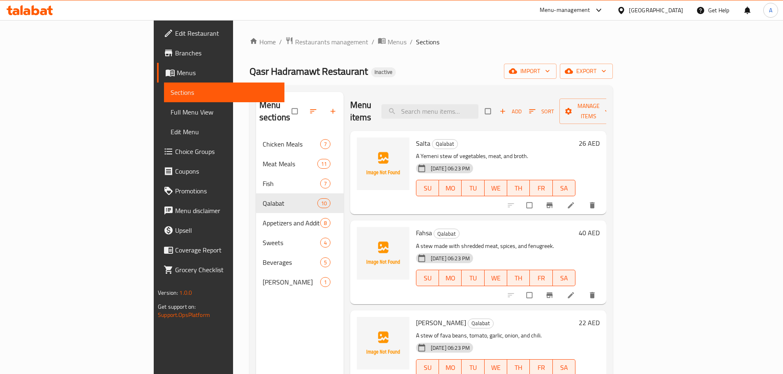
click at [171, 111] on span "Full Menu View" at bounding box center [224, 112] width 107 height 10
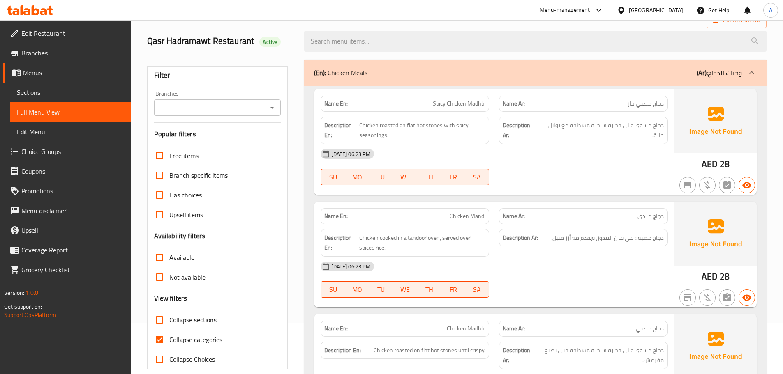
scroll to position [82, 0]
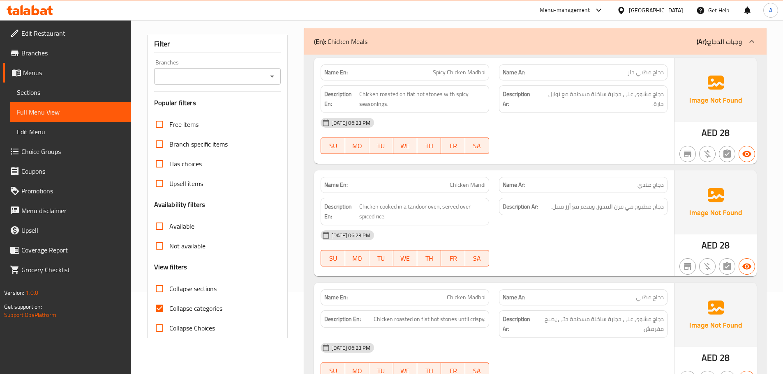
click at [164, 305] on input "Collapse categories" at bounding box center [160, 309] width 20 height 20
checkbox input "false"
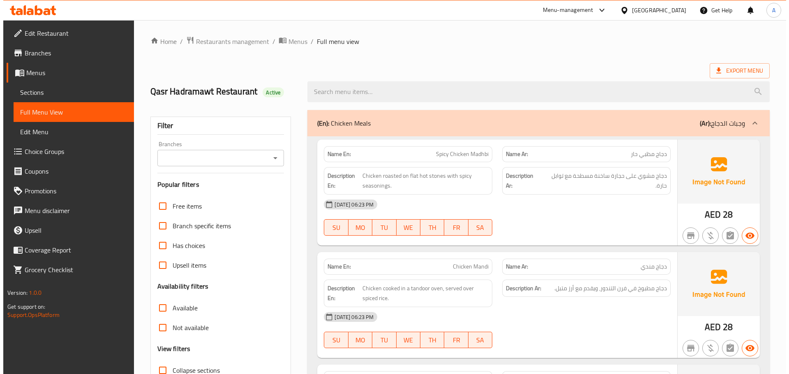
scroll to position [0, 0]
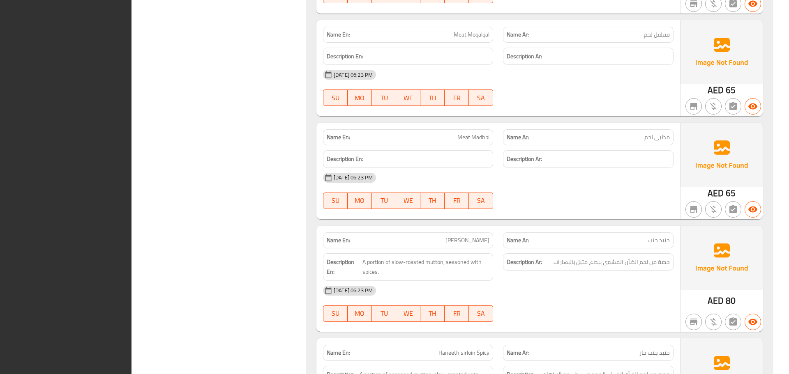
drag, startPoint x: 452, startPoint y: 86, endPoint x: 454, endPoint y: 99, distance: 13.6
click at [454, 99] on div "SU MO TU WE TH FR SA" at bounding box center [408, 98] width 180 height 26
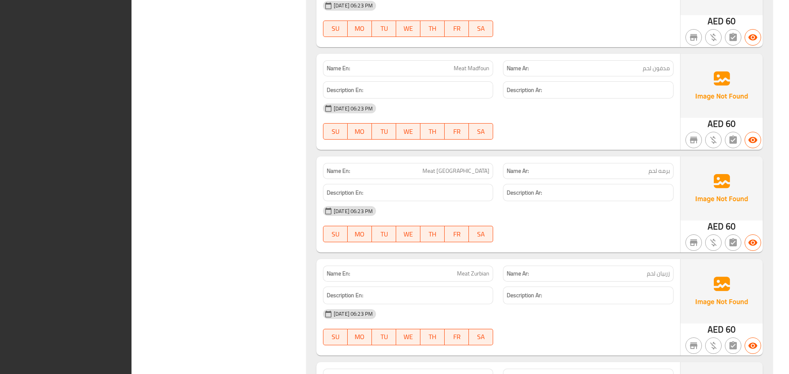
scroll to position [1011, 0]
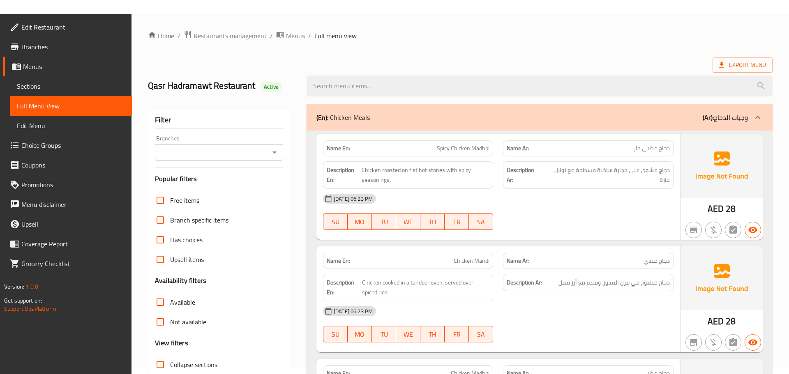
scroll to position [0, 0]
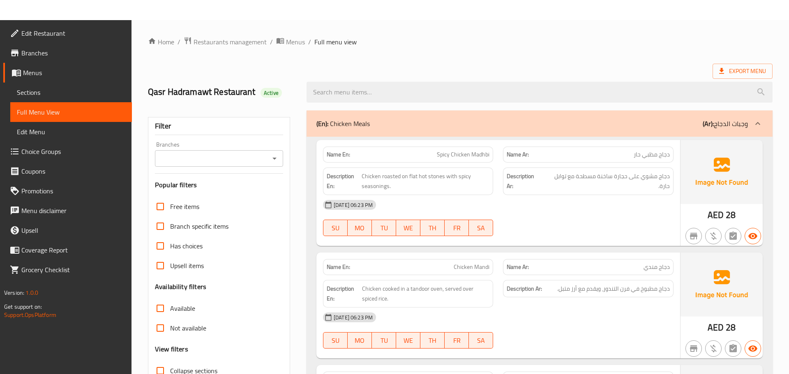
click at [47, 90] on span "Sections" at bounding box center [71, 93] width 108 height 10
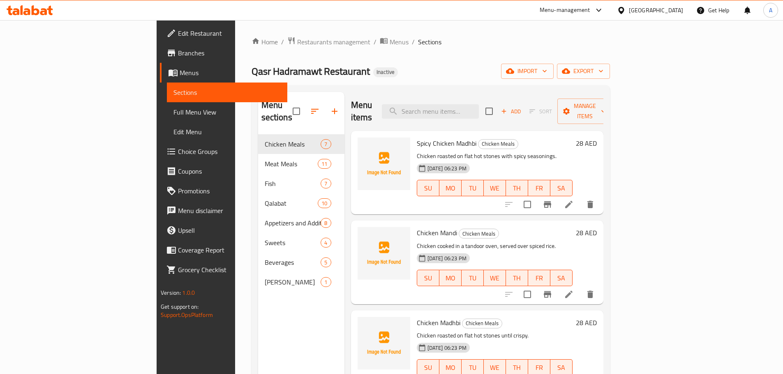
click at [477, 117] on div "Menu items Add Sort Manage items" at bounding box center [477, 111] width 252 height 39
click at [476, 106] on input "search" at bounding box center [430, 111] width 97 height 14
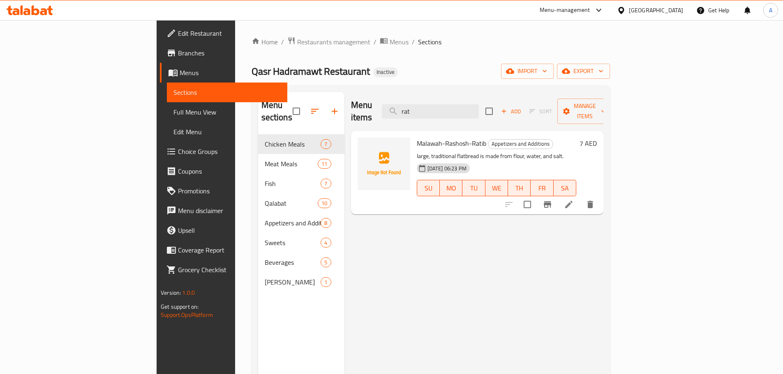
type input "rat"
click at [417, 137] on span "Malawah-Rashosh-Ratib" at bounding box center [451, 143] width 69 height 12
copy h6 "Malawah-Rashosh-Ratib"
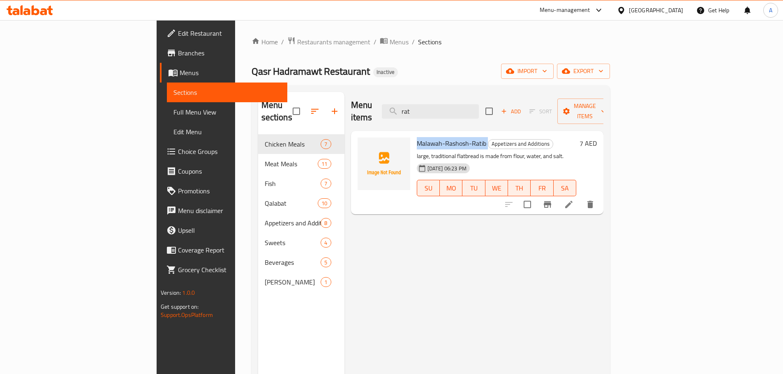
click at [178, 153] on span "Choice Groups" at bounding box center [229, 152] width 103 height 10
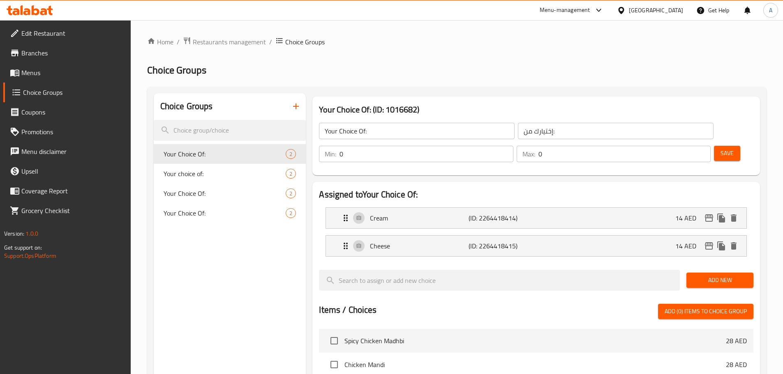
click at [298, 103] on icon "button" at bounding box center [296, 107] width 10 height 10
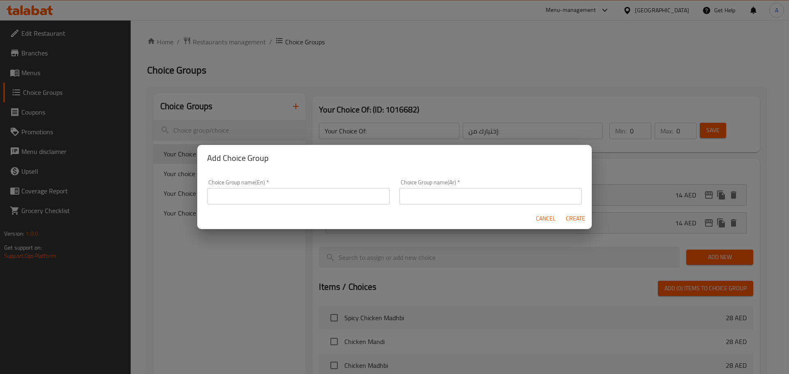
click at [247, 192] on input "text" at bounding box center [298, 196] width 182 height 16
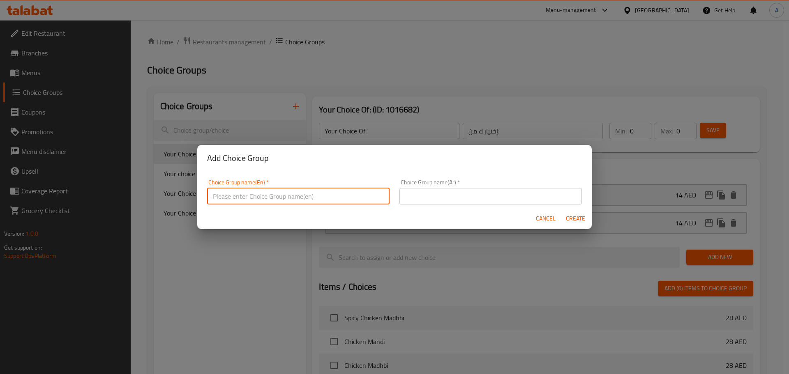
type input "Your Choice Of: 1"
click at [454, 203] on input "text" at bounding box center [490, 196] width 182 height 16
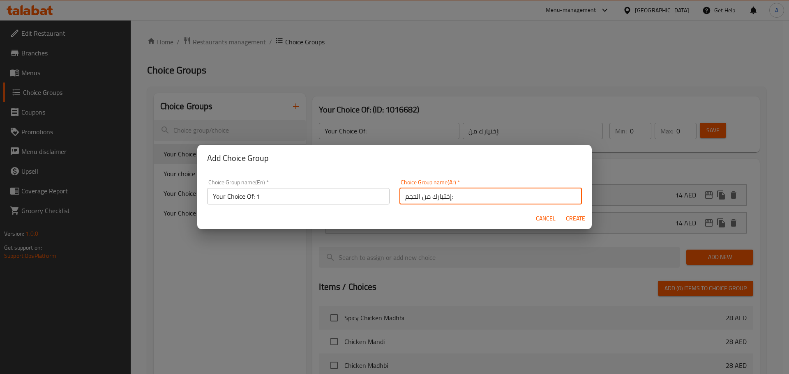
click at [408, 199] on input "إختيارك من الحجم:" at bounding box center [490, 196] width 182 height 16
type input "إختيارك من:"
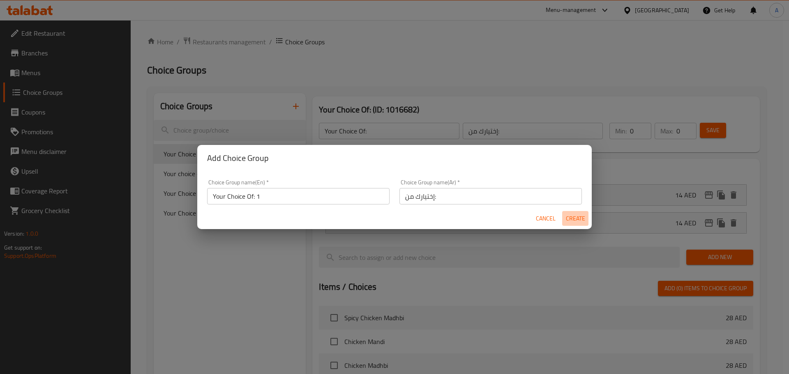
click at [584, 215] on span "Create" at bounding box center [575, 219] width 20 height 10
type input "Your Choice Of: 1"
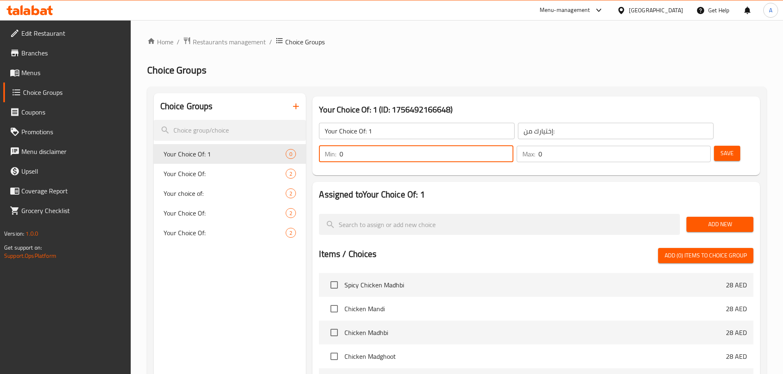
drag, startPoint x: 638, startPoint y: 132, endPoint x: 622, endPoint y: 132, distance: 15.6
click at [513, 146] on input "0" at bounding box center [425, 154] width 173 height 16
type input "11"
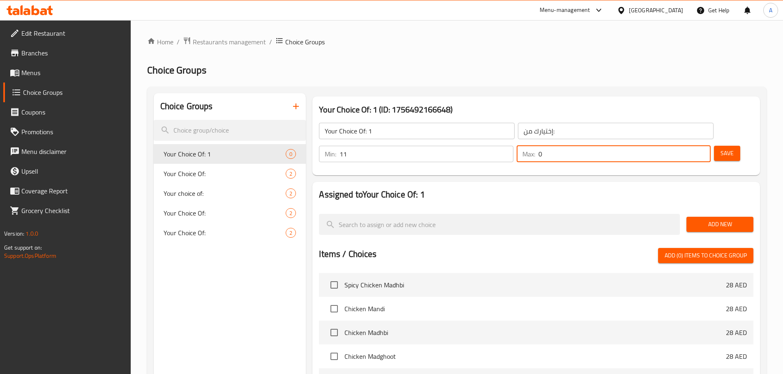
click at [677, 146] on input "0" at bounding box center [624, 154] width 172 height 16
click at [680, 146] on input "10" at bounding box center [624, 154] width 172 height 16
type input "1"
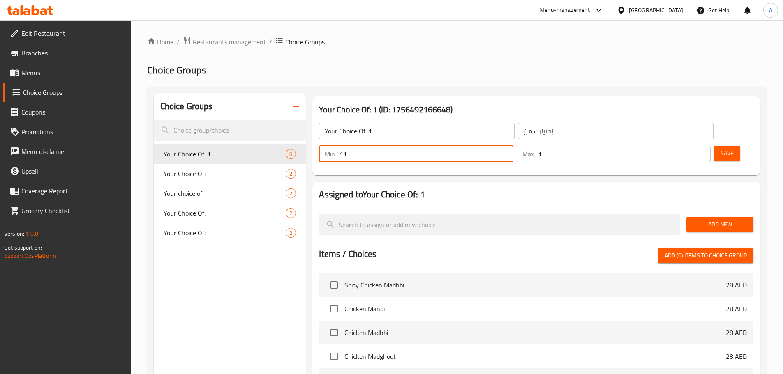
drag, startPoint x: 634, startPoint y: 131, endPoint x: 643, endPoint y: 131, distance: 9.0
click at [513, 146] on input "11" at bounding box center [425, 154] width 173 height 16
type input "1"
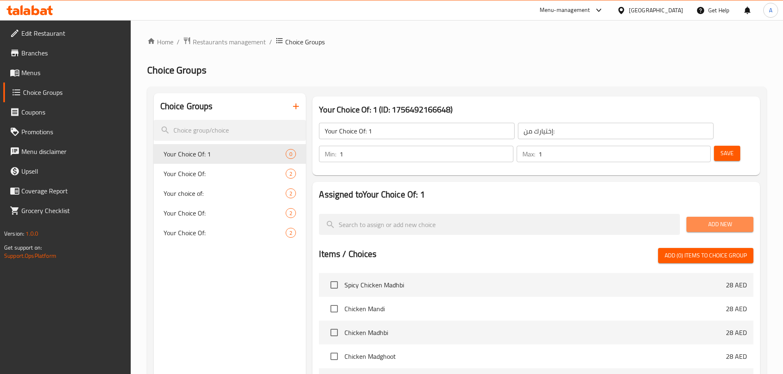
click at [704, 219] on span "Add New" at bounding box center [720, 224] width 54 height 10
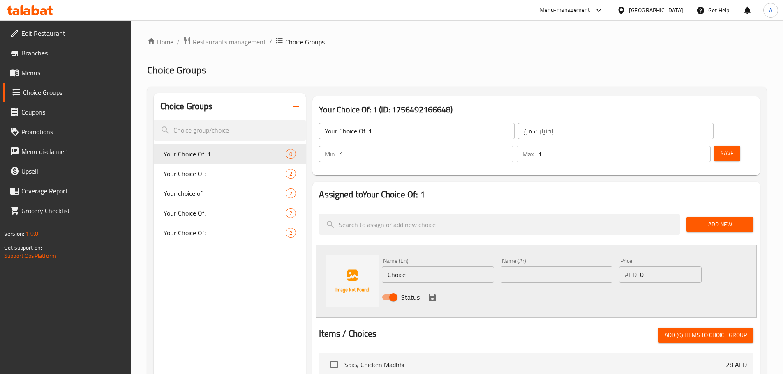
click at [413, 267] on input "Choice" at bounding box center [438, 275] width 112 height 16
paste input "Malawah-Rashosh-Ratib"
click at [417, 267] on input "Malawah-Rashosh-Ratib" at bounding box center [438, 275] width 112 height 16
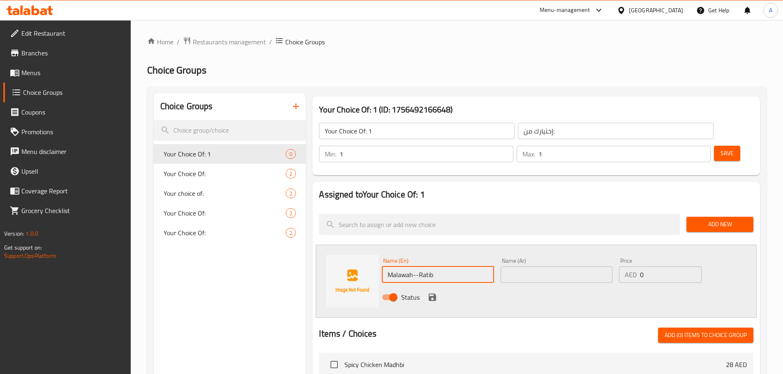
type input "Malawah--Ratib"
click at [519, 267] on input "text" at bounding box center [557, 275] width 112 height 16
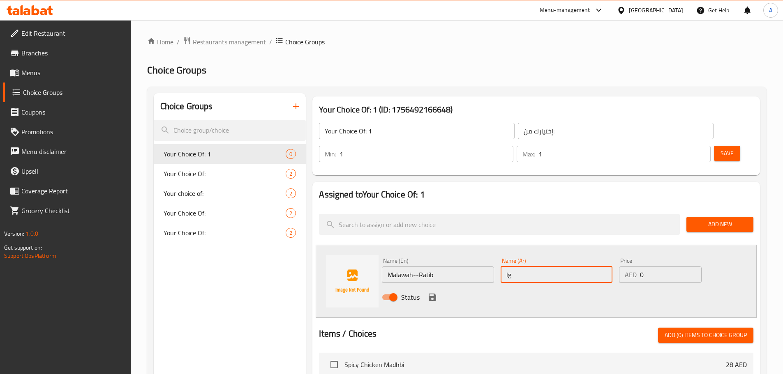
type input "l"
type input "ملوح"
click at [433, 294] on icon "save" at bounding box center [432, 297] width 7 height 7
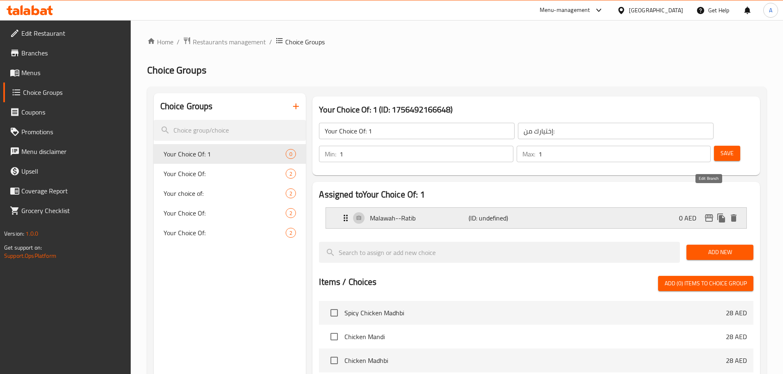
click at [714, 212] on button "edit" at bounding box center [709, 218] width 12 height 12
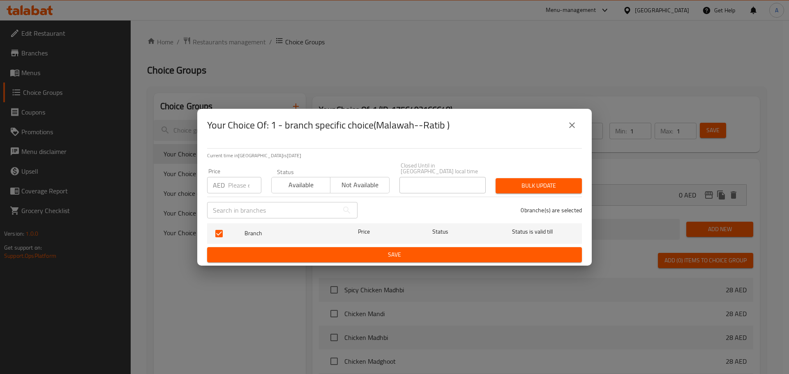
click at [575, 127] on icon "close" at bounding box center [572, 125] width 10 height 10
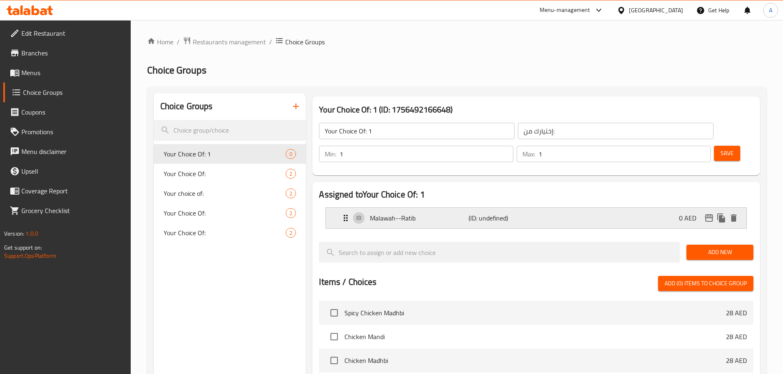
click at [719, 213] on icon "duplicate" at bounding box center [721, 218] width 10 height 10
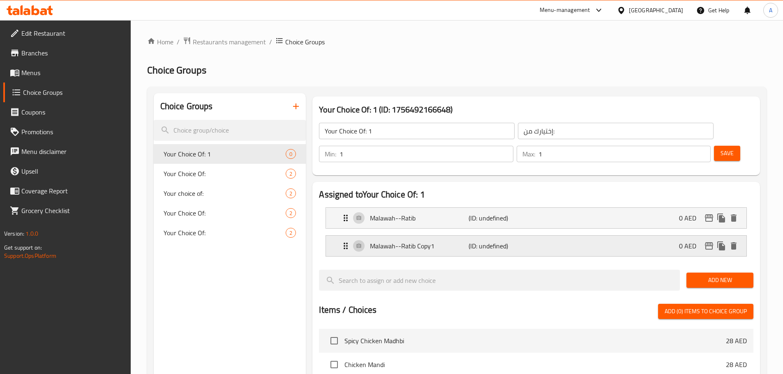
click at [418, 241] on p "Malawah--Ratib Copy1" at bounding box center [419, 246] width 98 height 10
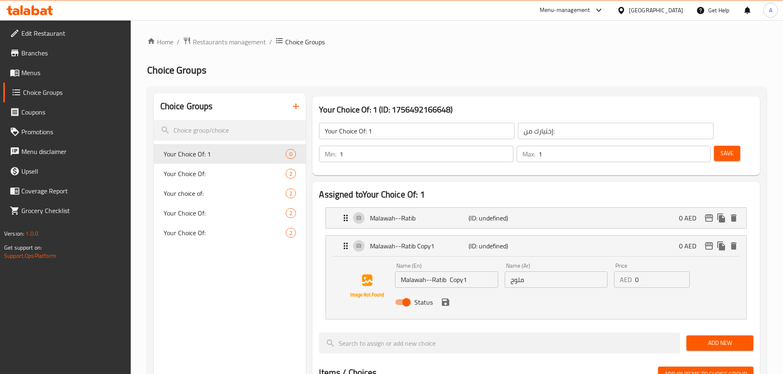
click at [414, 272] on input "Malawah--Ratib Copy1" at bounding box center [446, 280] width 103 height 16
paste input "Rashosh"
type input "Rashosh"
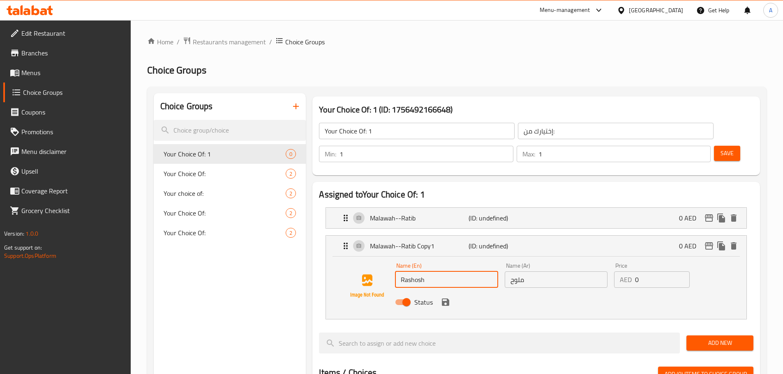
click at [531, 272] on input "ملوح" at bounding box center [556, 280] width 103 height 16
click at [448, 299] on icon "save" at bounding box center [445, 302] width 7 height 7
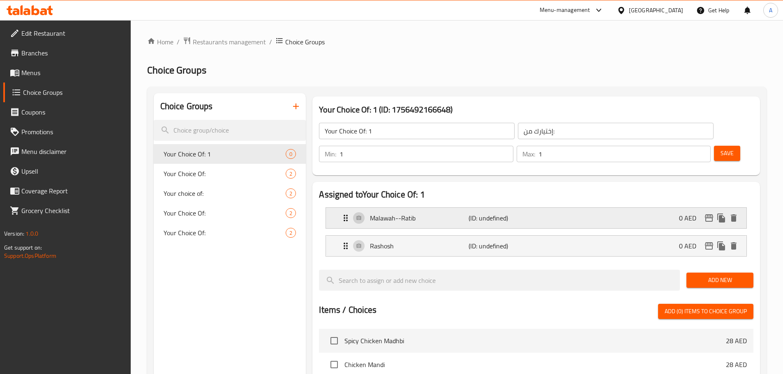
type input "رشوش"
click at [724, 242] on icon "duplicate" at bounding box center [721, 246] width 8 height 9
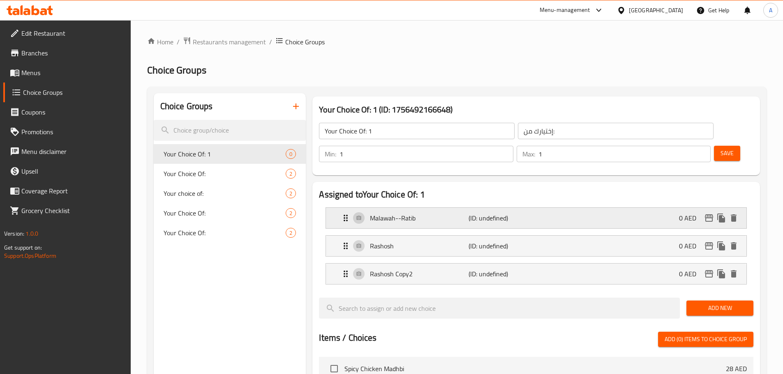
click at [539, 208] on div "Malawah--Ratib (ID: undefined) 0 AED" at bounding box center [539, 218] width 396 height 21
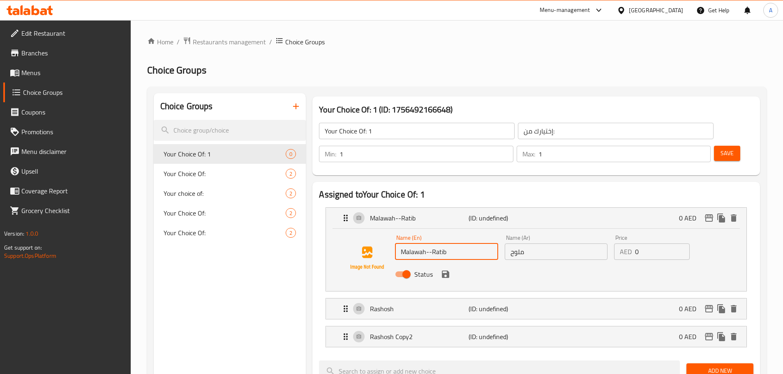
drag, startPoint x: 433, startPoint y: 231, endPoint x: 478, endPoint y: 231, distance: 45.2
click at [478, 244] on input "Malawah--Ratib" at bounding box center [446, 252] width 103 height 16
click at [447, 297] on li "Rashosh (ID: undefined) 0 AED Name (En) Rashosh Name (En) Name (Ar) رشوش Name (…" at bounding box center [536, 309] width 434 height 28
click at [443, 332] on p "Rashosh Copy2" at bounding box center [419, 337] width 98 height 10
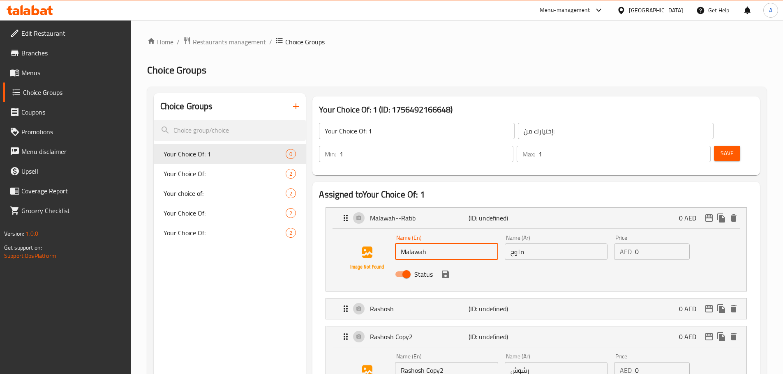
type input "Malawah"
click at [425, 362] on input "Rashosh Copy2" at bounding box center [446, 370] width 103 height 16
paste input "tib"
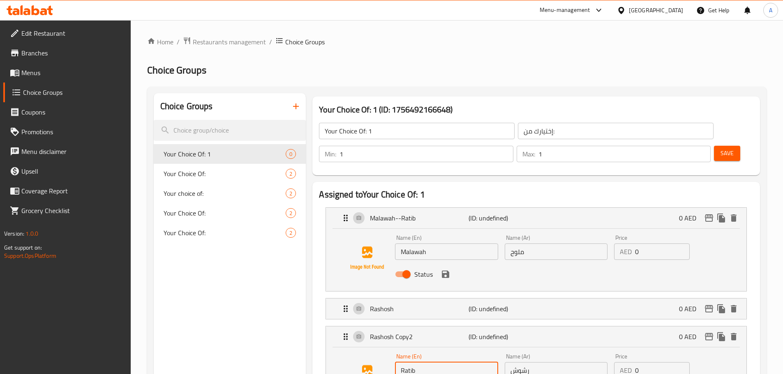
type input "Ratib"
click at [549, 362] on input "رشوش" at bounding box center [556, 370] width 103 height 16
type input "v"
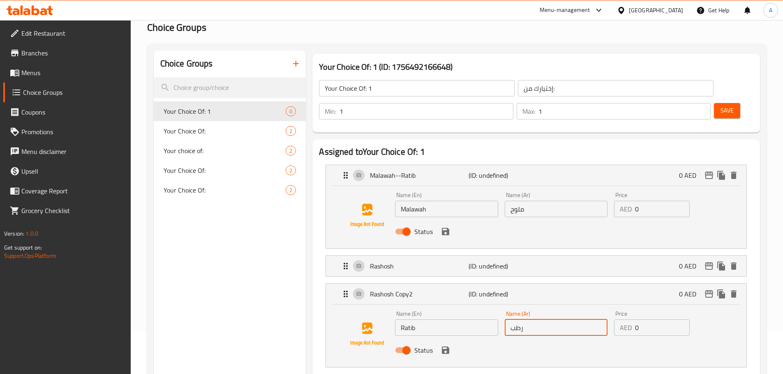
scroll to position [82, 0]
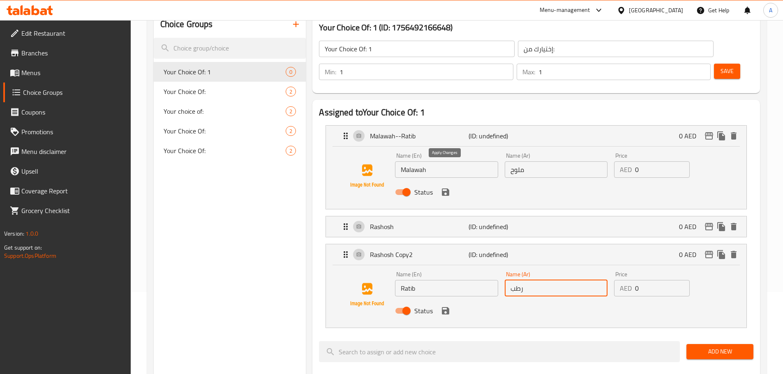
click at [446, 189] on icon "save" at bounding box center [445, 192] width 7 height 7
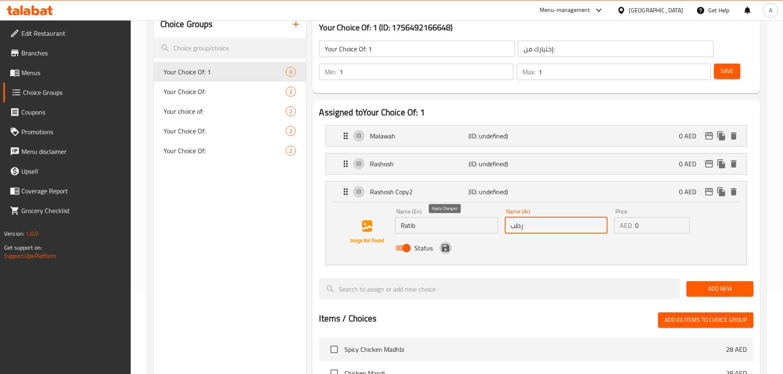
click at [445, 243] on icon "save" at bounding box center [446, 248] width 10 height 10
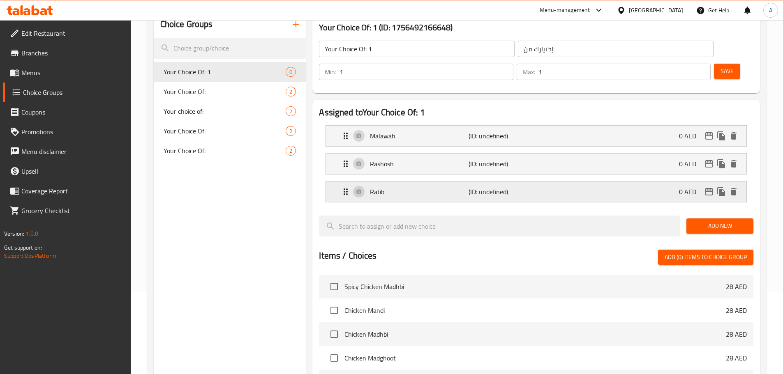
type input "رطب"
click at [425, 182] on div "Ratib (ID: undefined) 0 AED" at bounding box center [539, 192] width 396 height 21
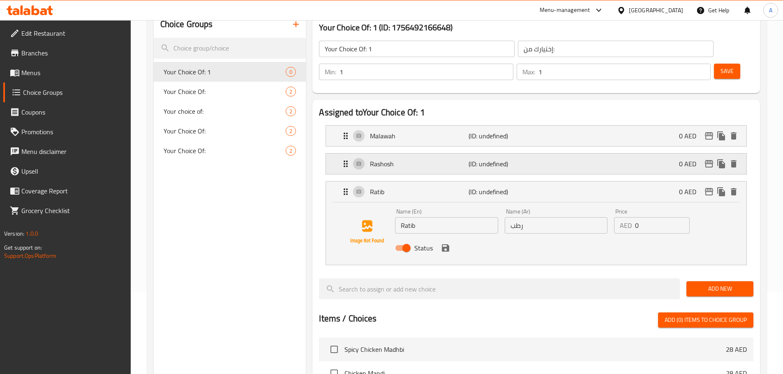
click at [419, 154] on div "Rashosh (ID: undefined) 0 AED" at bounding box center [539, 164] width 396 height 21
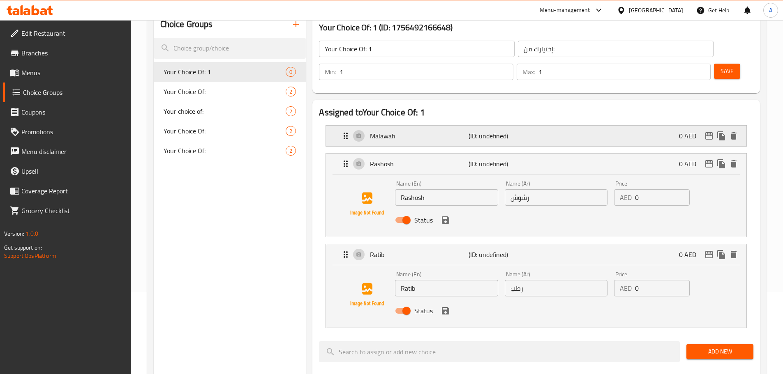
click at [412, 131] on p "Malawah" at bounding box center [419, 136] width 98 height 10
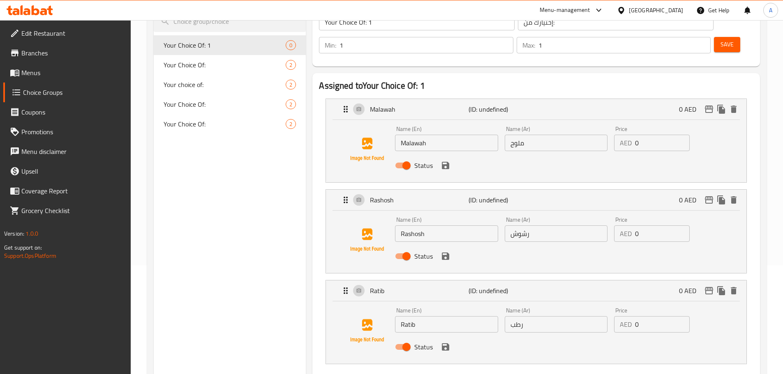
scroll to position [123, 0]
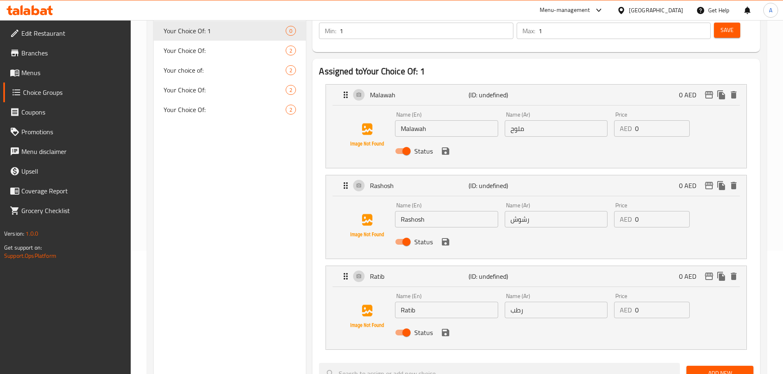
click at [443, 148] on icon "save" at bounding box center [445, 151] width 7 height 7
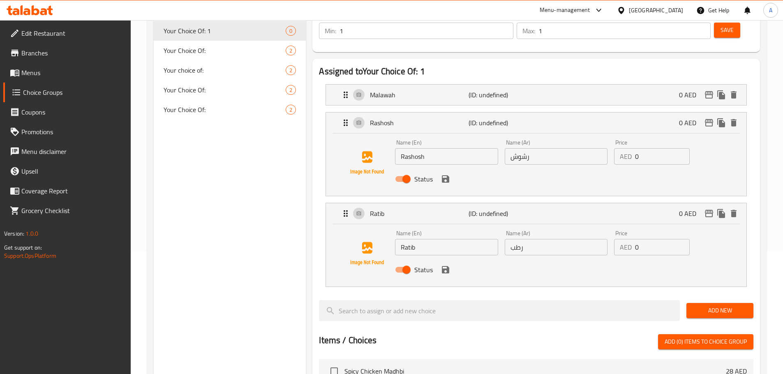
click at [447, 174] on icon "save" at bounding box center [446, 179] width 10 height 10
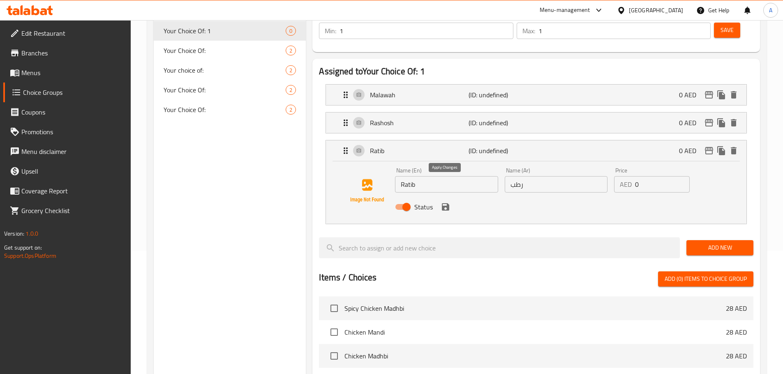
click at [445, 202] on icon "save" at bounding box center [446, 207] width 10 height 10
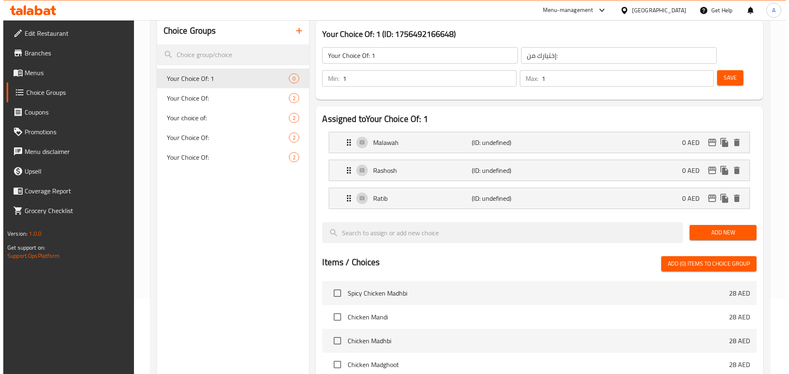
scroll to position [0, 0]
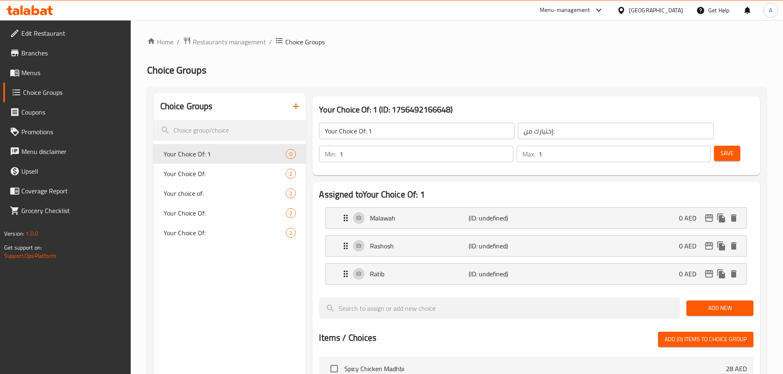
click at [720, 148] on span "Save" at bounding box center [726, 153] width 13 height 10
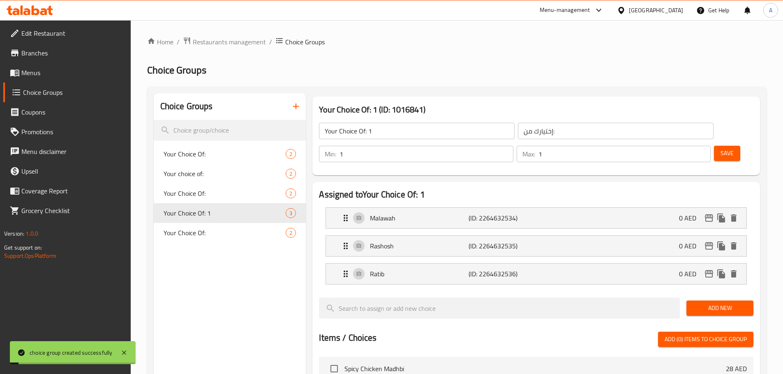
click at [416, 134] on input "Your Choice Of: 1" at bounding box center [417, 131] width 196 height 16
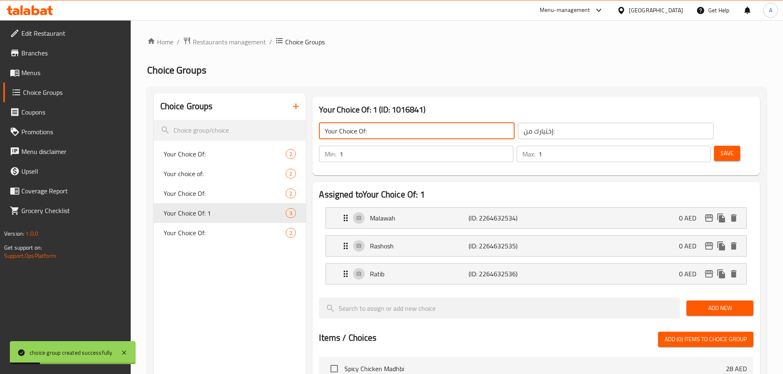
type input "Your Choice Of:"
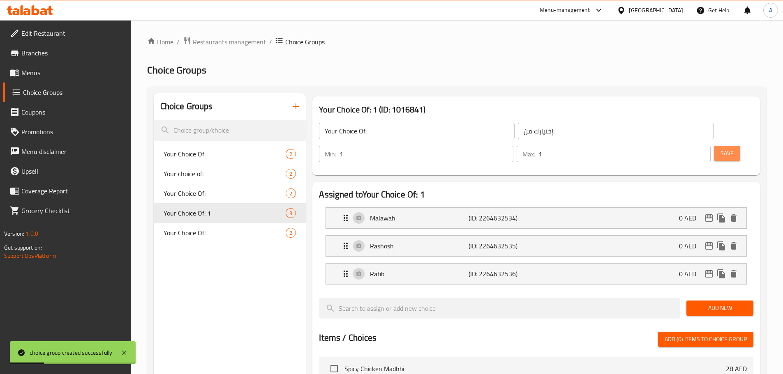
click at [720, 148] on span "Save" at bounding box center [726, 153] width 13 height 10
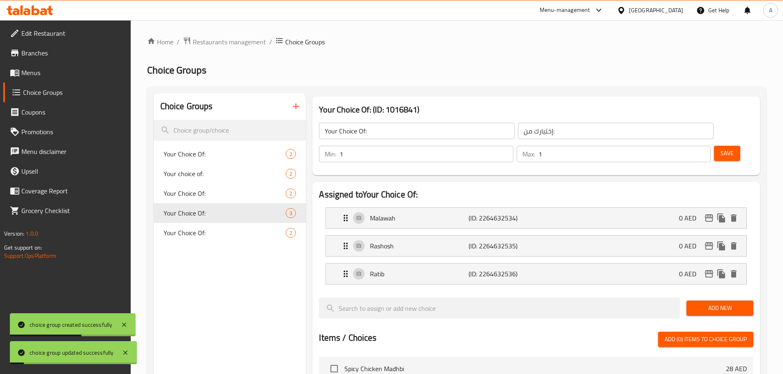
click at [53, 76] on span "Menus" at bounding box center [72, 73] width 103 height 10
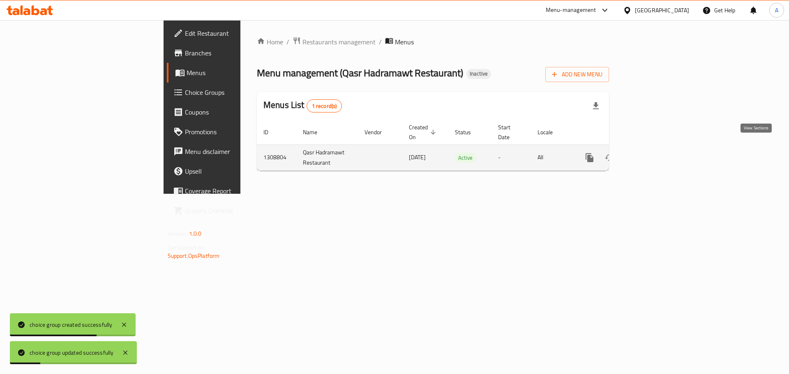
click at [659, 150] on link "enhanced table" at bounding box center [649, 158] width 20 height 20
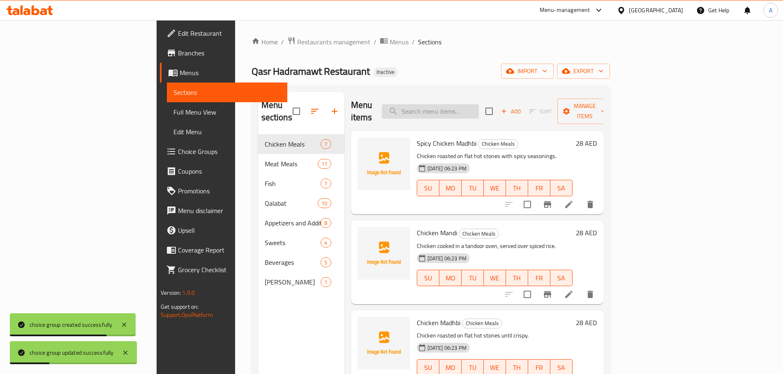
click at [479, 105] on input "search" at bounding box center [430, 111] width 97 height 14
paste input "Ratib"
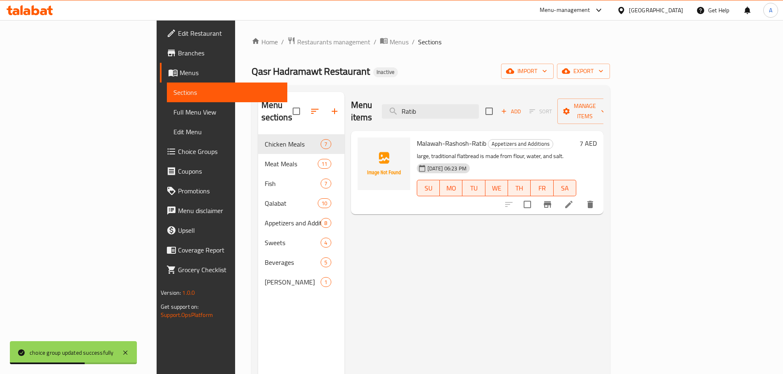
type input "Ratib"
click at [580, 197] on li at bounding box center [568, 204] width 23 height 15
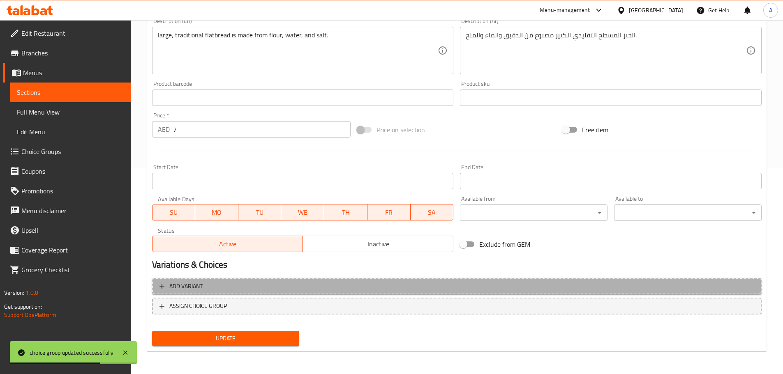
click at [218, 289] on span "Add variant" at bounding box center [456, 287] width 595 height 10
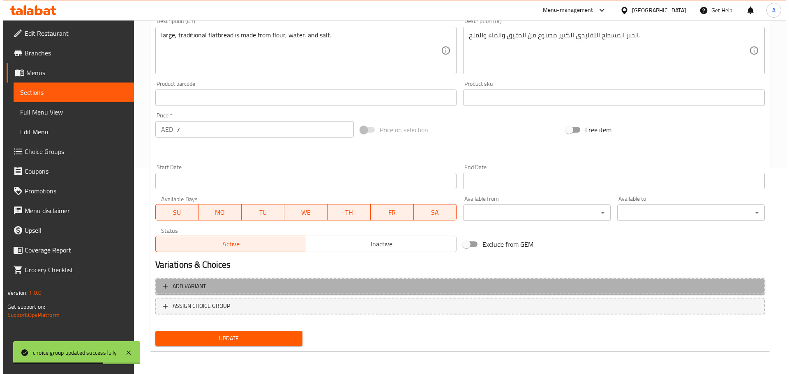
scroll to position [201, 0]
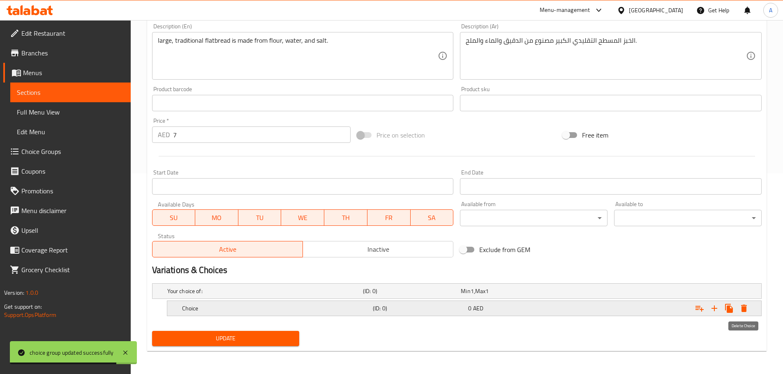
click at [743, 311] on icon "Expand" at bounding box center [744, 308] width 6 height 7
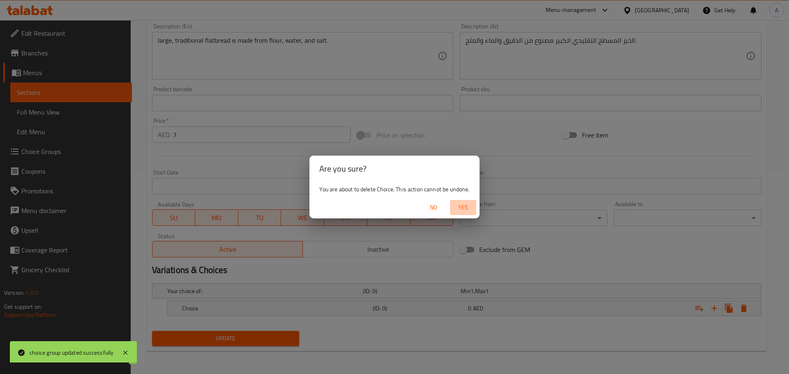
drag, startPoint x: 469, startPoint y: 201, endPoint x: 463, endPoint y: 206, distance: 8.2
click at [469, 202] on button "Yes" at bounding box center [463, 207] width 26 height 15
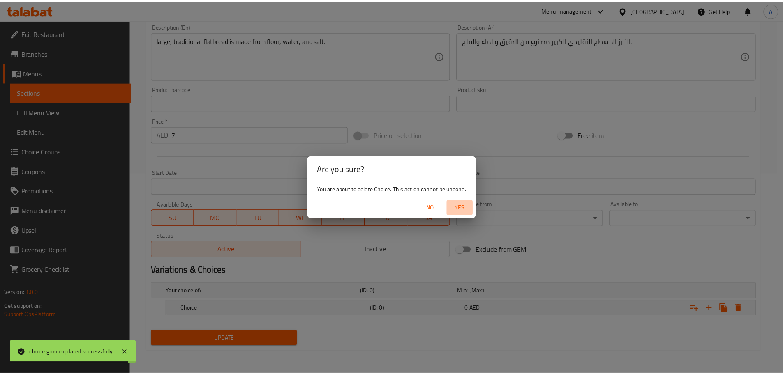
scroll to position [198, 0]
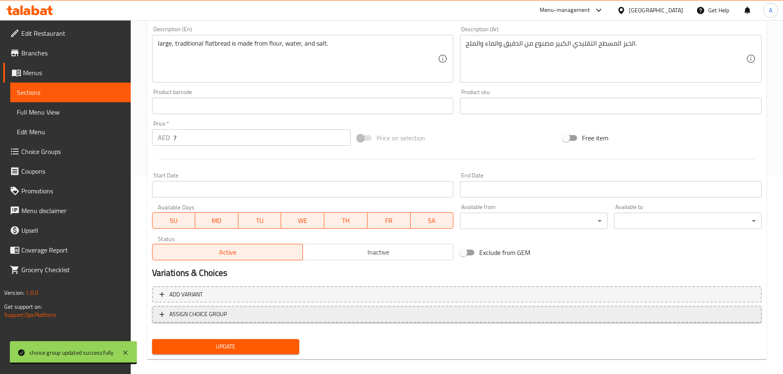
click at [287, 309] on span "ASSIGN CHOICE GROUP" at bounding box center [456, 314] width 595 height 10
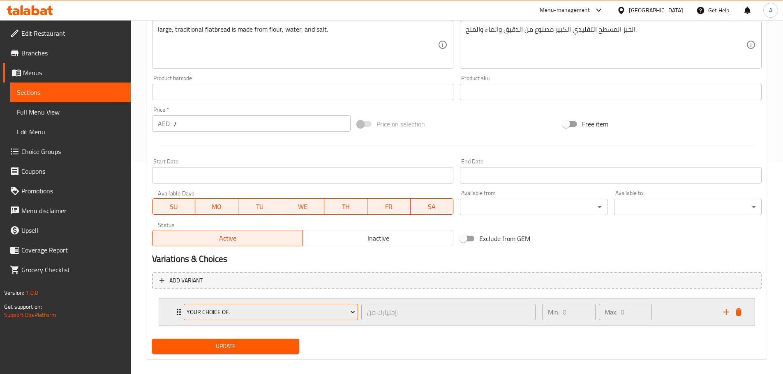
scroll to position [220, 0]
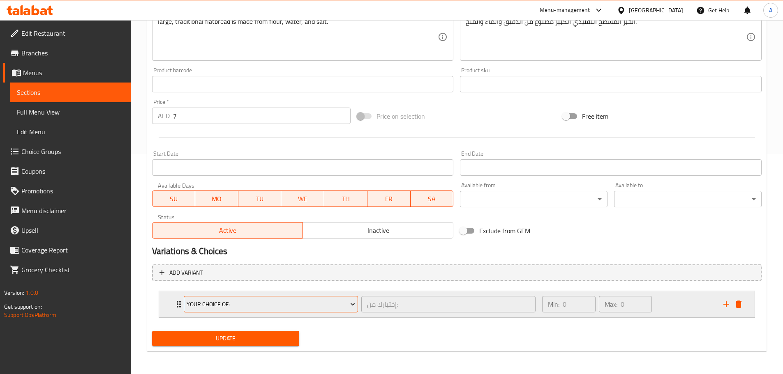
click at [283, 306] on span "Your Choice Of:" at bounding box center [271, 305] width 168 height 10
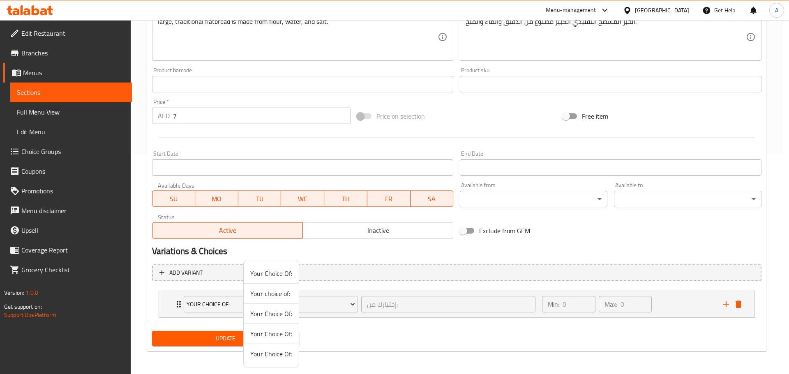
click at [282, 333] on span "Your Choice Of:" at bounding box center [271, 334] width 42 height 10
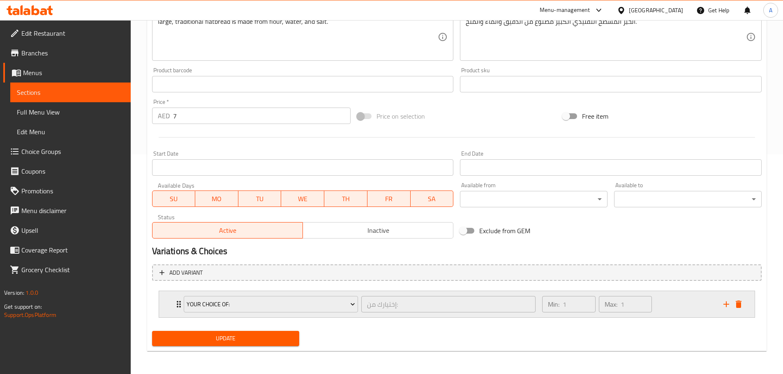
drag, startPoint x: 684, startPoint y: 296, endPoint x: 680, endPoint y: 295, distance: 4.5
click at [685, 296] on div "Min: 1 ​ Max: 1 ​" at bounding box center [627, 304] width 181 height 26
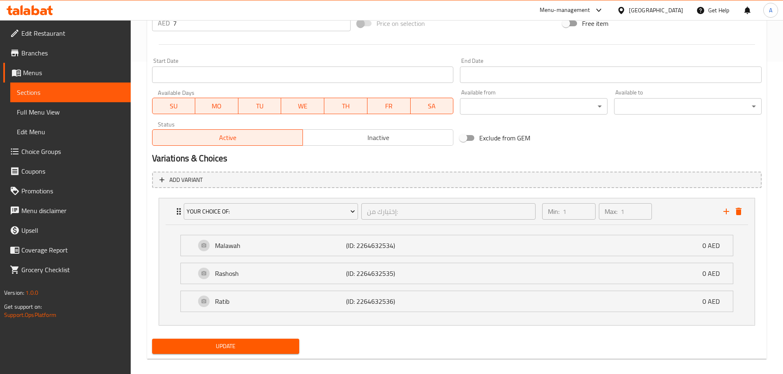
scroll to position [313, 0]
click at [270, 343] on span "Update" at bounding box center [226, 346] width 134 height 10
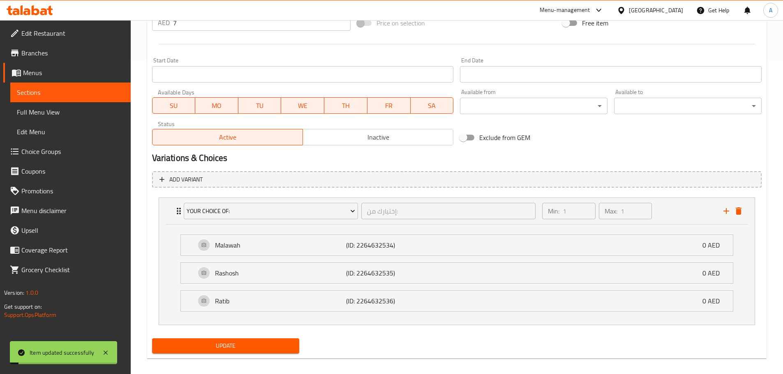
click at [97, 109] on span "Full Menu View" at bounding box center [70, 112] width 107 height 10
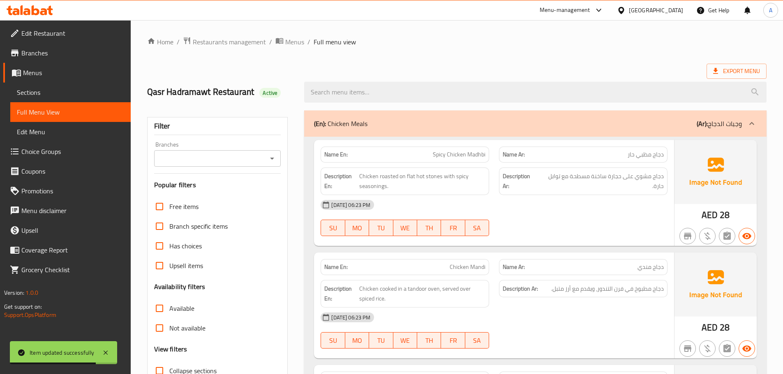
click at [436, 194] on div "Name En: Spicy Chicken Madhbi Name Ar: دجاج مظبي حار Description En: Chicken ro…" at bounding box center [494, 193] width 360 height 106
click at [725, 71] on span "Export Menu" at bounding box center [736, 71] width 47 height 10
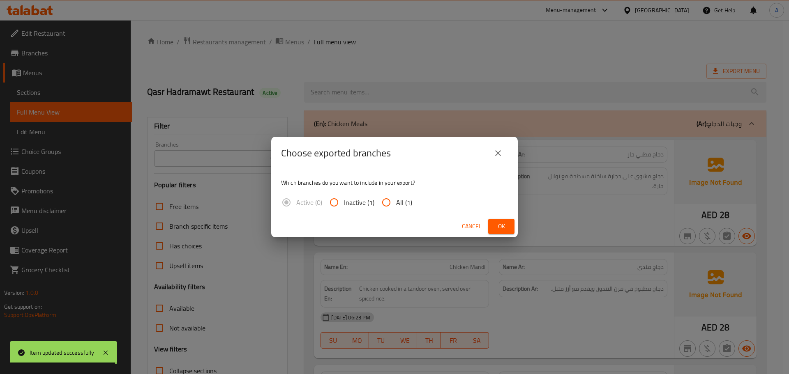
click at [411, 204] on div "Active (0) Inactive (1) All (1)" at bounding box center [350, 203] width 138 height 20
click at [408, 204] on span "All (1)" at bounding box center [404, 203] width 16 height 10
click at [396, 204] on input "All (1)" at bounding box center [386, 203] width 20 height 20
radio input "true"
click at [491, 225] on button "Ok" at bounding box center [501, 226] width 26 height 15
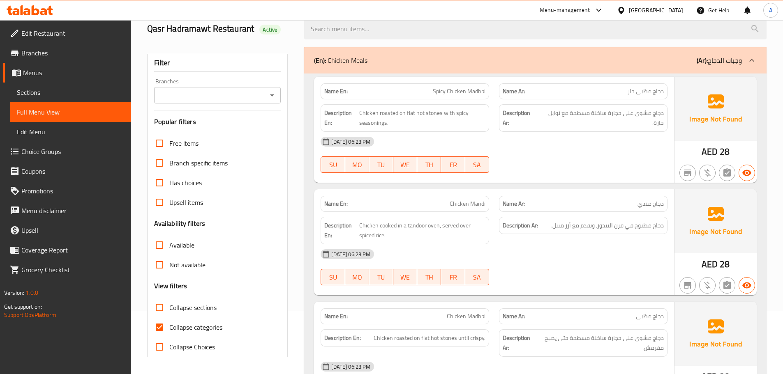
scroll to position [123, 0]
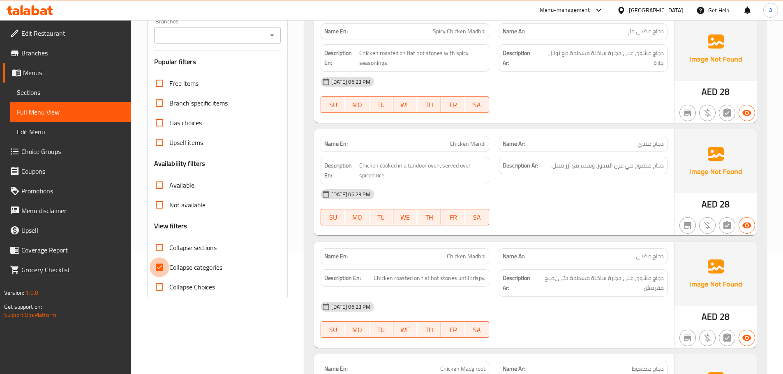
click at [156, 267] on input "Collapse categories" at bounding box center [160, 268] width 20 height 20
checkbox input "false"
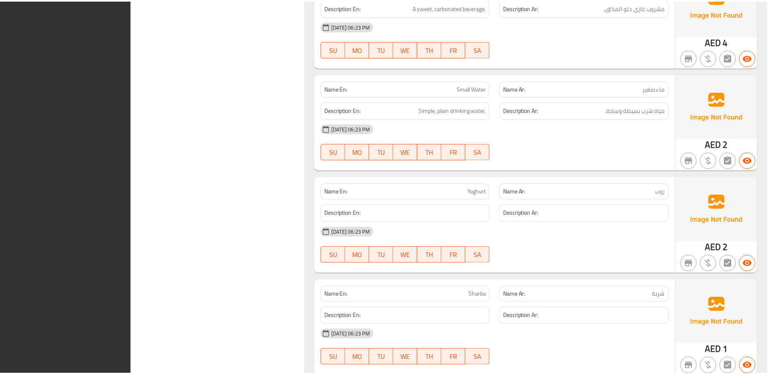
scroll to position [6394, 0]
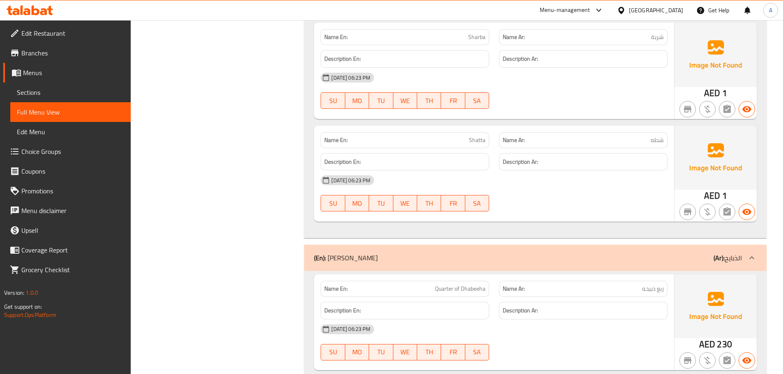
click at [87, 83] on link "Sections" at bounding box center [70, 93] width 120 height 20
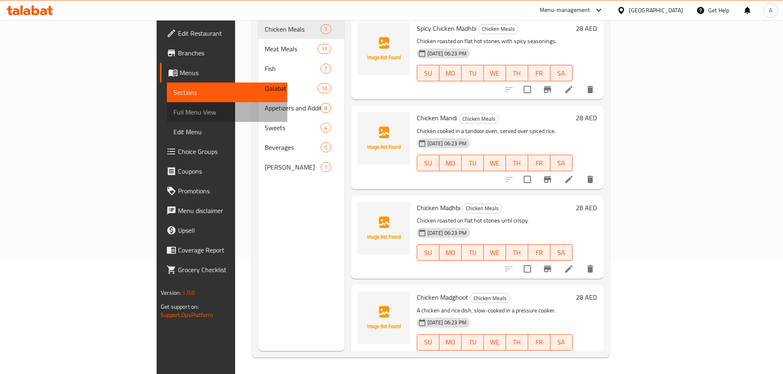
click at [173, 114] on span "Full Menu View" at bounding box center [226, 112] width 107 height 10
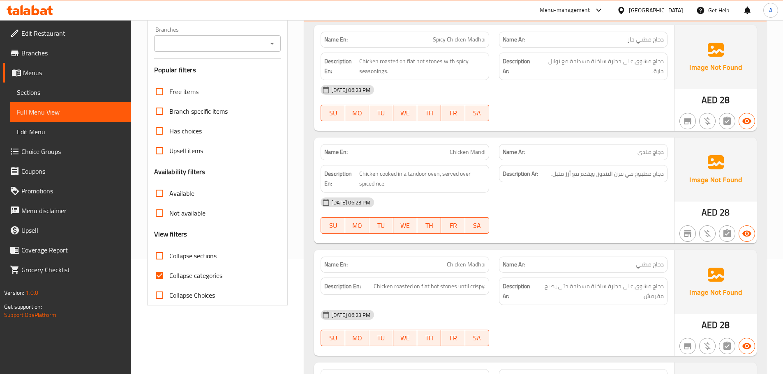
click at [435, 128] on div "Name En: Spicy Chicken Madhbi Name Ar: دجاج مظبي حار Description En: Chicken ro…" at bounding box center [494, 78] width 360 height 106
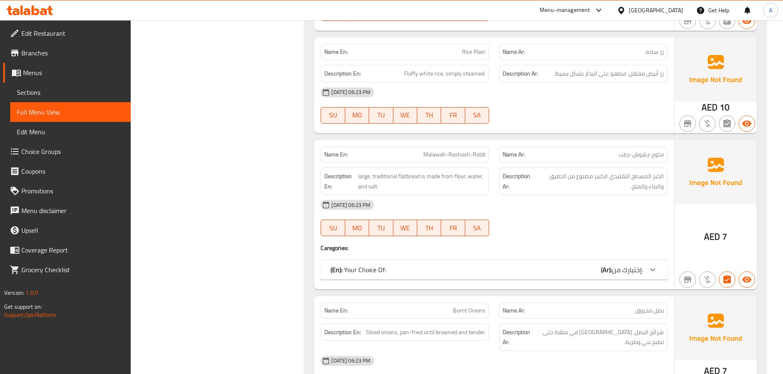
scroll to position [4713, 0]
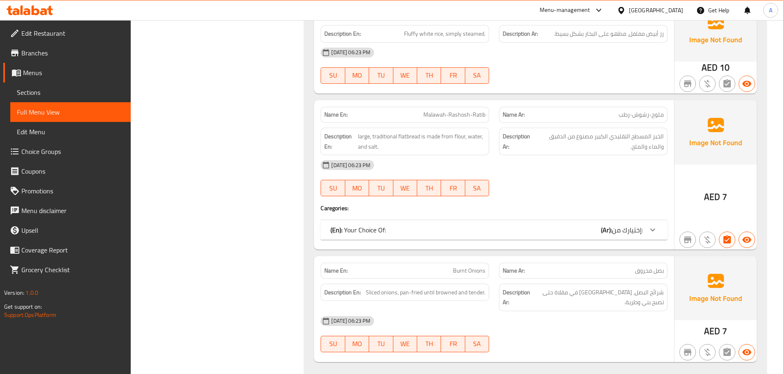
click at [457, 225] on div "(En): Your Choice Of: (Ar): إختيارك من:" at bounding box center [486, 230] width 312 height 10
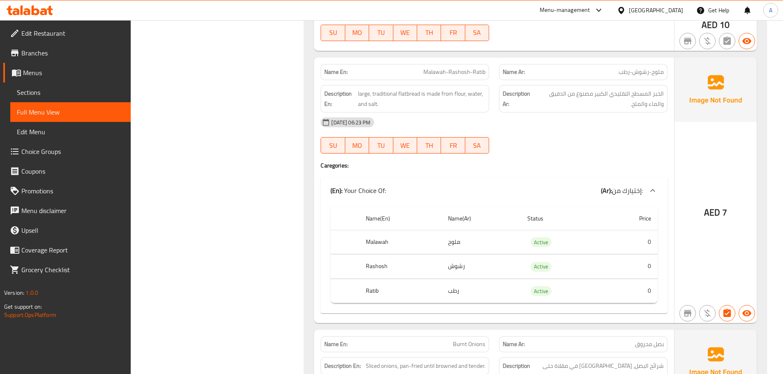
scroll to position [4795, 0]
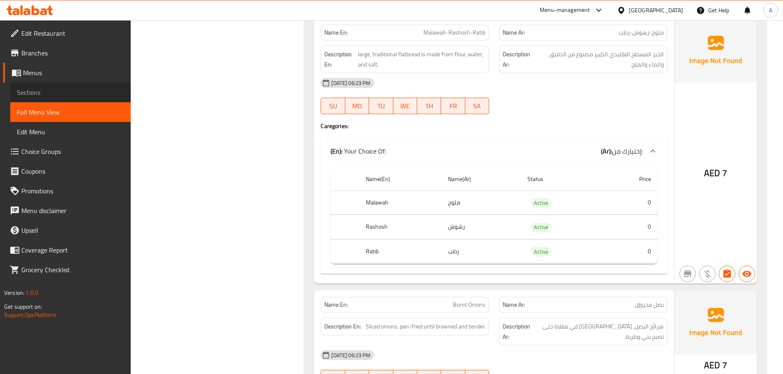
click at [80, 97] on span "Sections" at bounding box center [70, 93] width 107 height 10
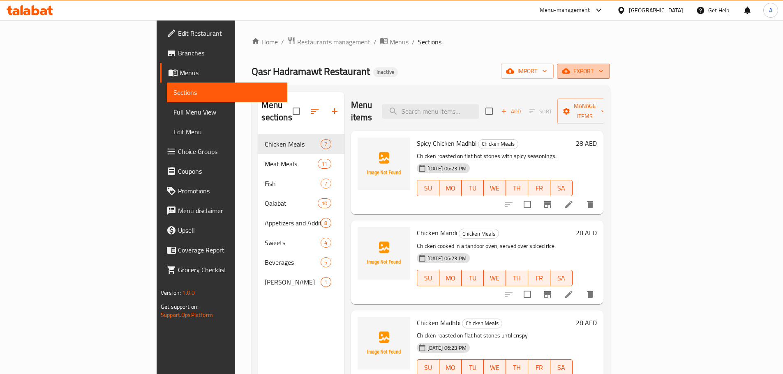
click at [570, 75] on icon "button" at bounding box center [566, 71] width 8 height 8
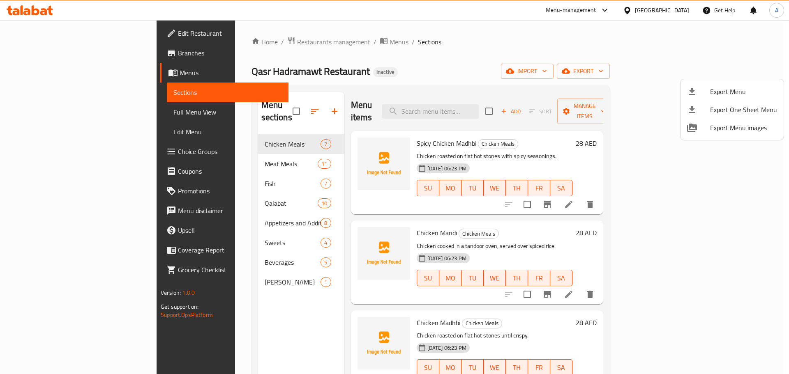
click at [718, 91] on span "Export Menu" at bounding box center [743, 92] width 67 height 10
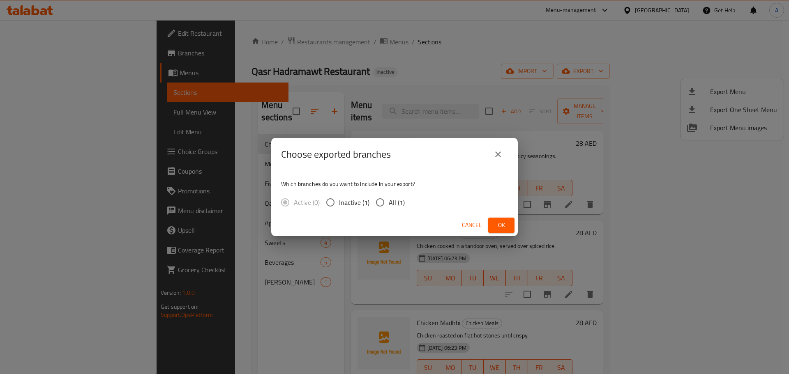
click at [390, 202] on span "All (1)" at bounding box center [397, 203] width 16 height 10
click at [389, 202] on input "All (1)" at bounding box center [380, 202] width 17 height 17
radio input "true"
click at [511, 219] on button "Ok" at bounding box center [501, 225] width 26 height 15
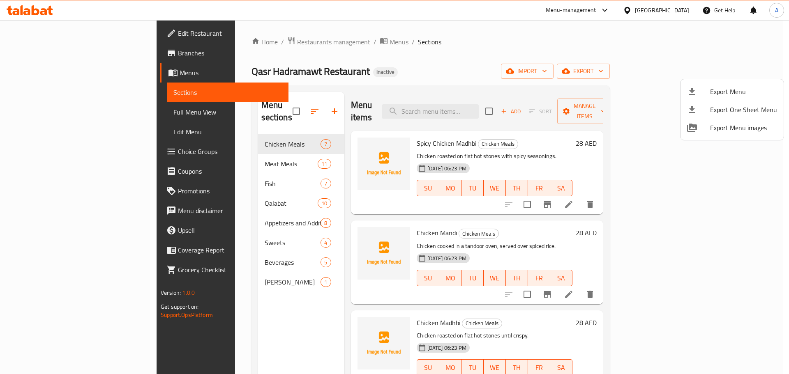
click at [486, 109] on div at bounding box center [394, 187] width 789 height 374
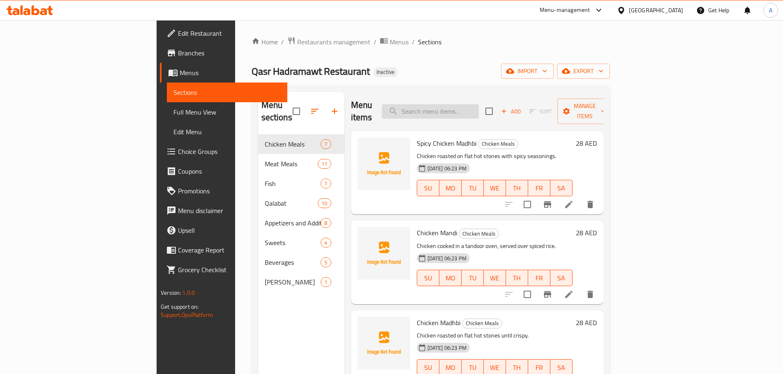
click at [479, 107] on input "search" at bounding box center [430, 111] width 97 height 14
click at [479, 107] on input "قش" at bounding box center [430, 111] width 97 height 14
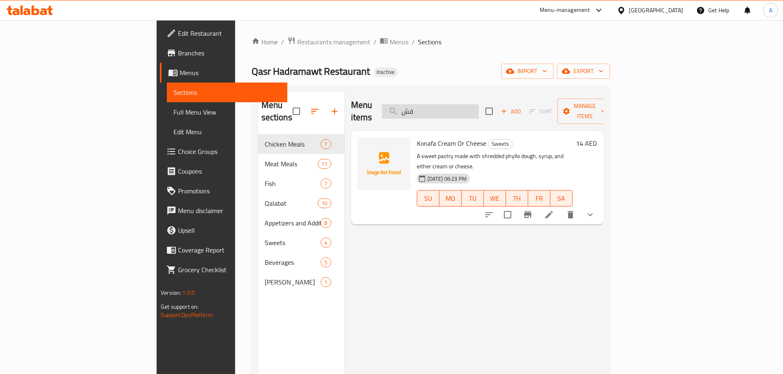
click at [479, 111] on input "قش" at bounding box center [430, 111] width 97 height 14
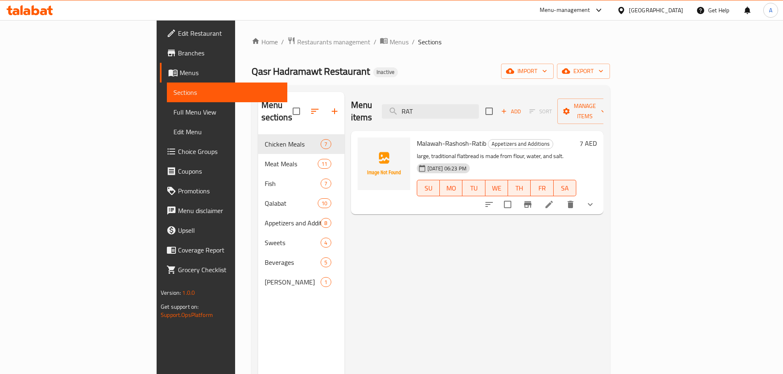
type input "RAT"
click at [417, 137] on span "Malawah-Rashosh-Ratib" at bounding box center [451, 143] width 69 height 12
copy h6 "Malawah-Rashosh-Ratib"
